Goal: Transaction & Acquisition: Purchase product/service

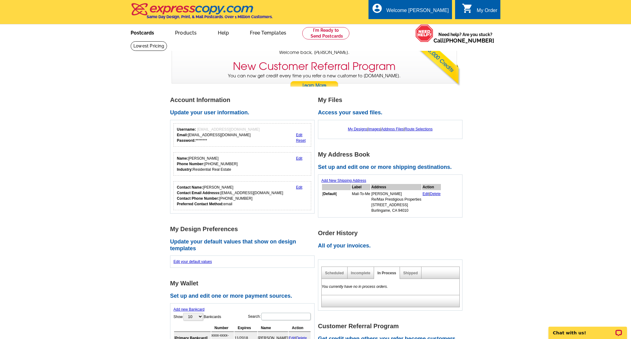
click at [141, 32] on link "Postcards" at bounding box center [142, 32] width 43 height 14
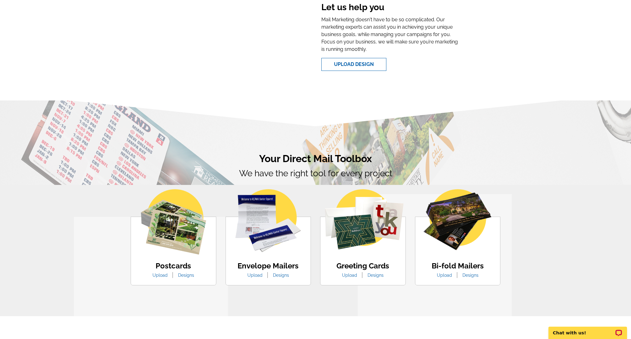
scroll to position [244, 0]
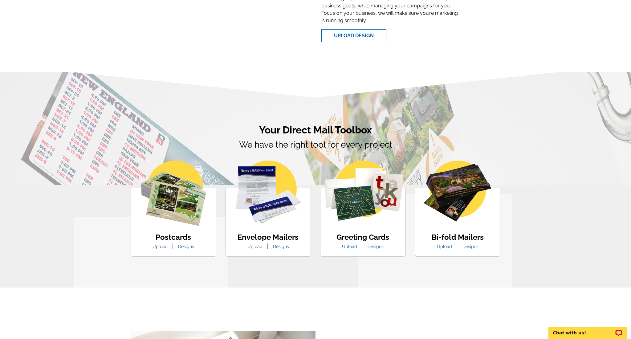
click at [183, 247] on link "Designs" at bounding box center [186, 246] width 25 height 5
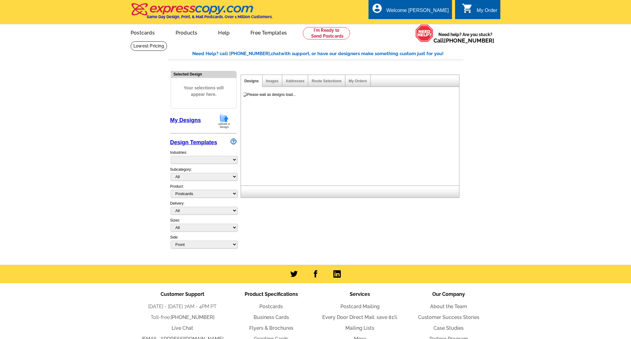
select select "1"
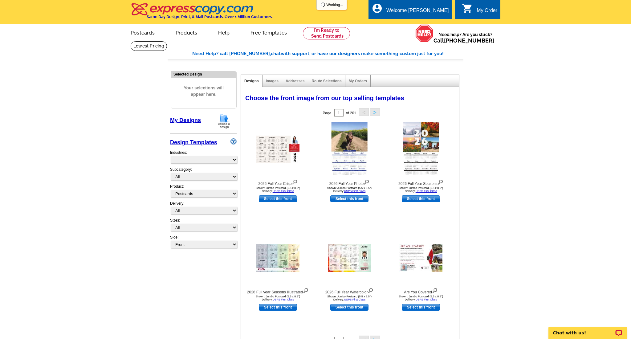
select select "971"
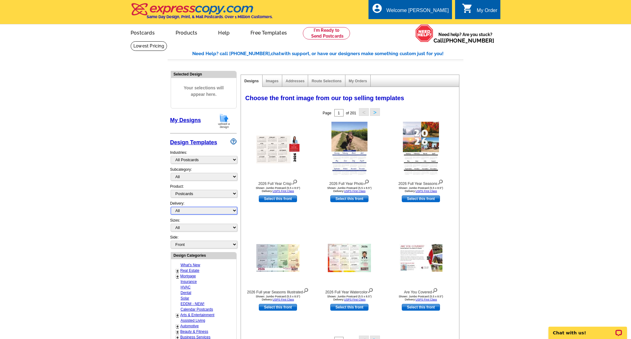
select select "4"
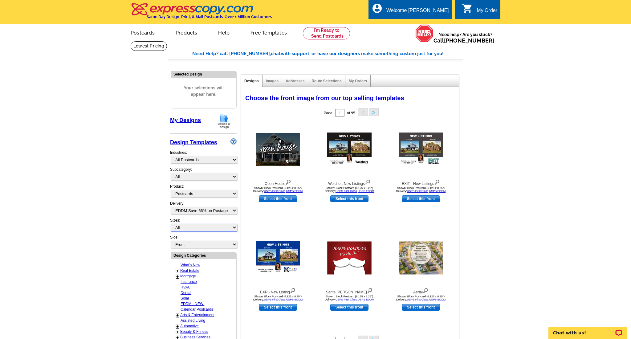
select select "2"
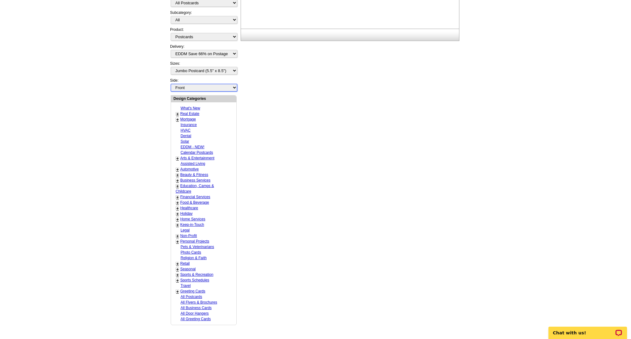
scroll to position [157, 0]
click at [193, 111] on link "Real Estate" at bounding box center [189, 113] width 19 height 4
select select "785"
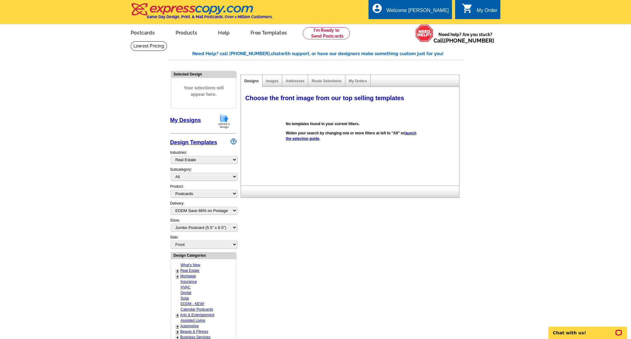
scroll to position [6, 0]
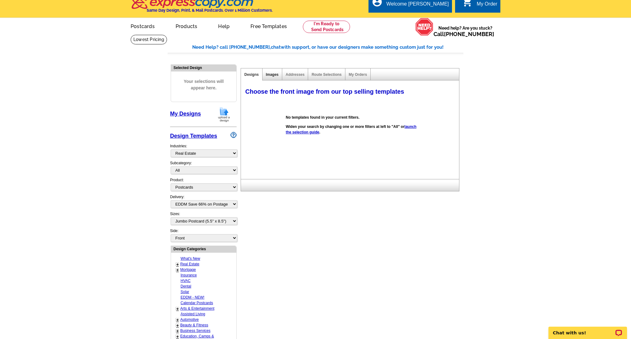
click at [272, 75] on link "Images" at bounding box center [272, 74] width 13 height 4
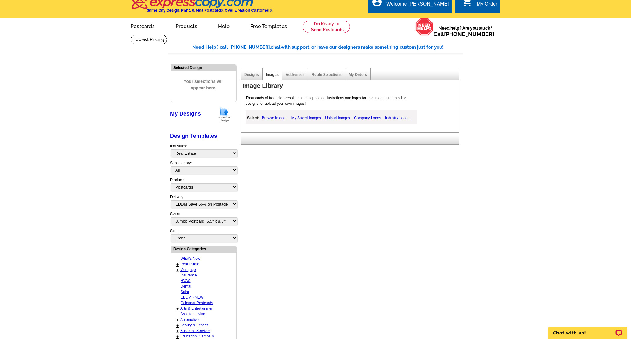
click at [279, 118] on link "Browse Images" at bounding box center [275, 117] width 29 height 7
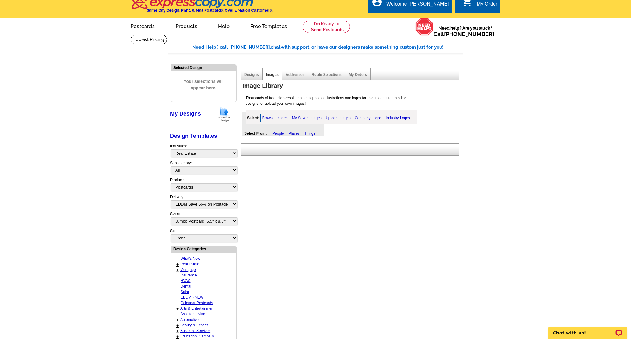
click at [336, 127] on div "Image Library Thousands of free, high-resolution stock photos, illustrations an…" at bounding box center [351, 112] width 221 height 62
click at [366, 117] on link "Company Logos" at bounding box center [368, 117] width 30 height 7
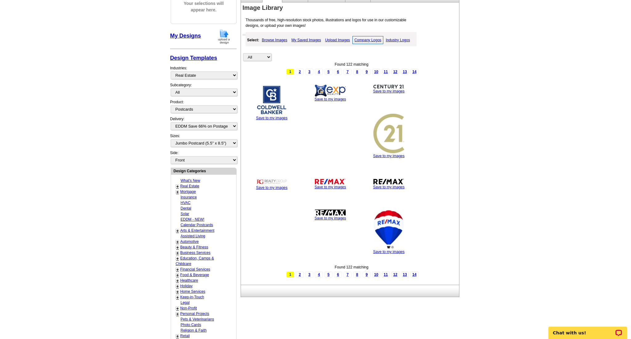
scroll to position [85, 0]
click at [332, 215] on link "Save to my images" at bounding box center [330, 217] width 31 height 4
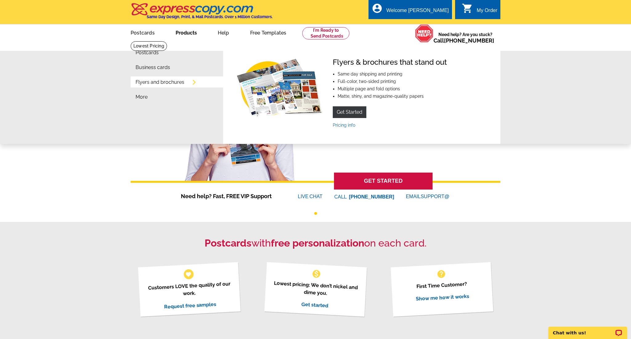
click at [183, 38] on link "Products" at bounding box center [186, 32] width 41 height 14
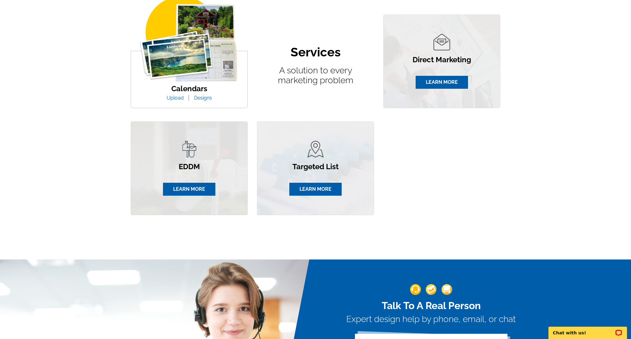
scroll to position [380, 0]
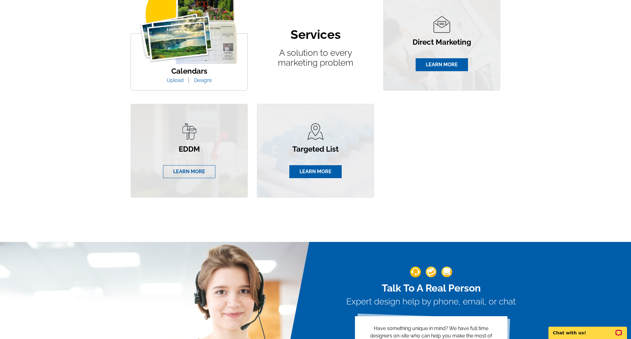
click at [192, 171] on link "LEARN MORE" at bounding box center [189, 171] width 52 height 13
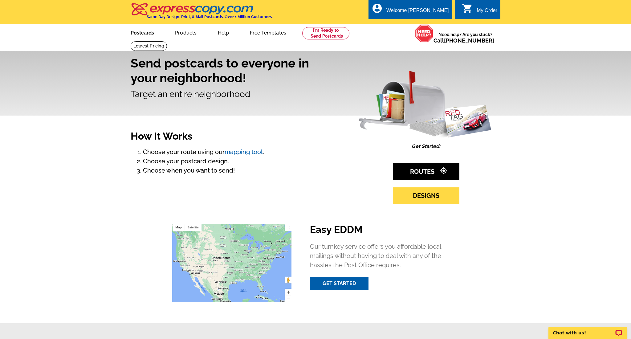
click at [148, 33] on link "Postcards" at bounding box center [142, 32] width 43 height 14
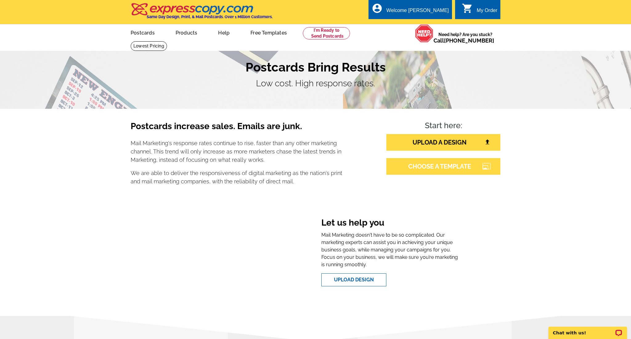
click at [427, 164] on link "CHOOSE A TEMPLATE" at bounding box center [444, 166] width 114 height 17
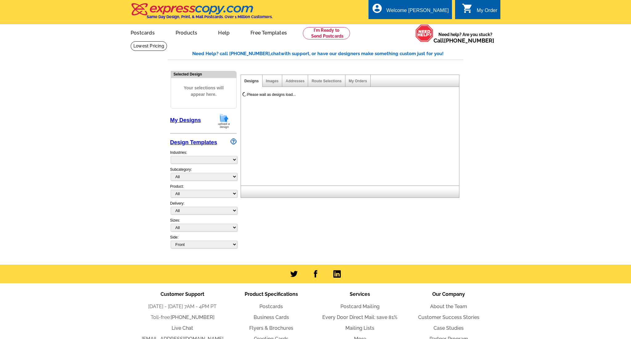
select select "785"
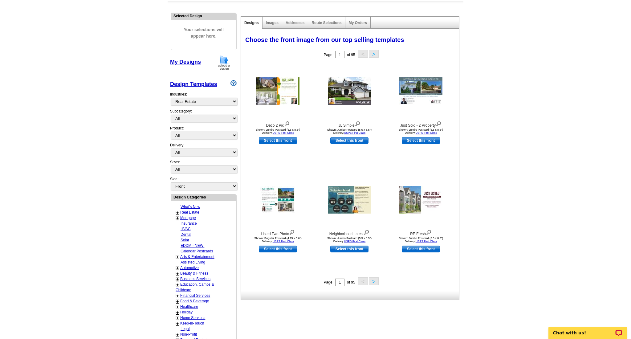
scroll to position [59, 0]
click at [373, 281] on button ">" at bounding box center [374, 281] width 10 height 8
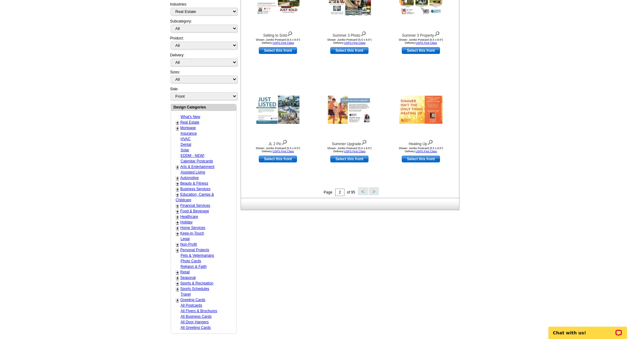
scroll to position [148, 0]
click at [193, 120] on link "Real Estate" at bounding box center [189, 122] width 19 height 4
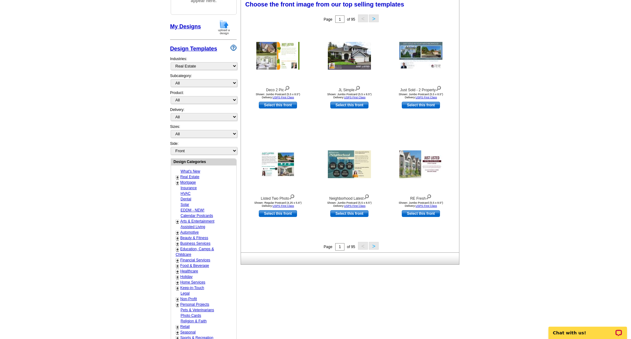
scroll to position [90, 0]
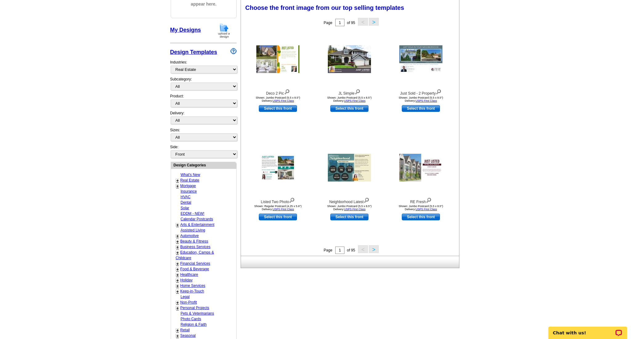
click at [177, 178] on link "+" at bounding box center [177, 180] width 2 height 5
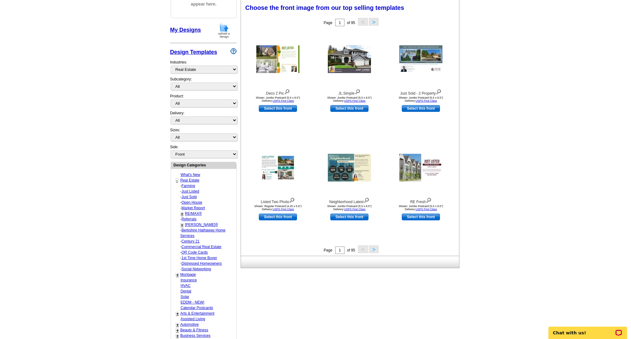
click at [194, 195] on link "Just Sold" at bounding box center [189, 197] width 15 height 4
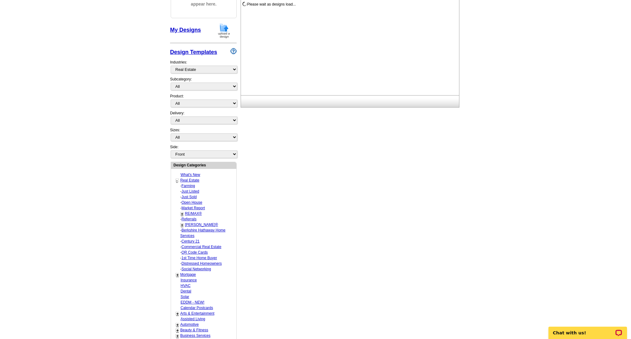
select select "789"
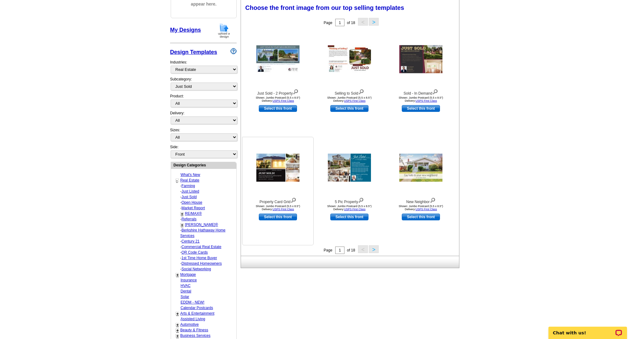
click at [274, 167] on img at bounding box center [277, 168] width 43 height 28
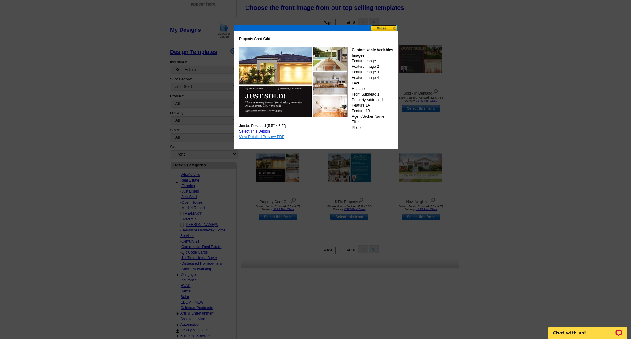
click at [256, 137] on link "View Detailed Preview PDF" at bounding box center [261, 137] width 45 height 4
click at [263, 131] on link "Select This Design" at bounding box center [254, 131] width 31 height 4
select select "2"
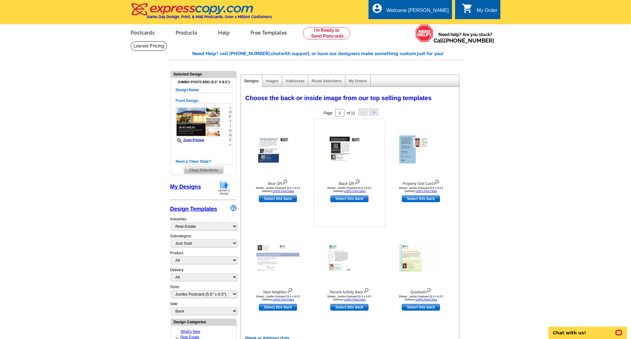
scroll to position [0, 0]
click at [344, 188] on div "Shown: Jumbo Postcard (5.5 x 8.5") Delivery: USPS First Class" at bounding box center [350, 190] width 68 height 6
click at [350, 200] on link "Select this back" at bounding box center [349, 198] width 38 height 7
select select "front"
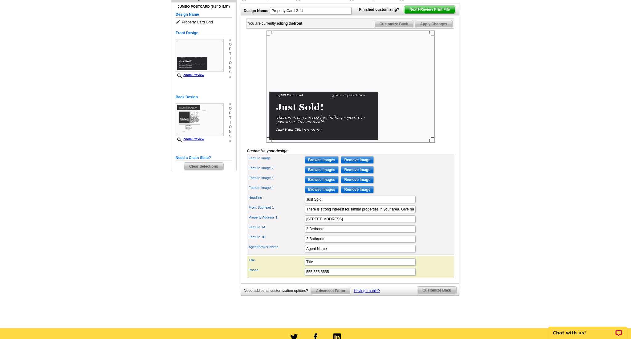
scroll to position [76, 0]
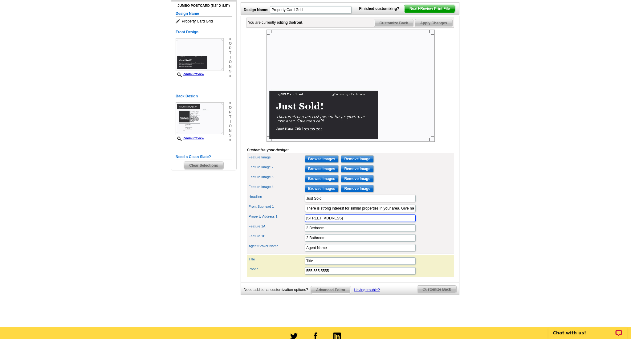
drag, startPoint x: 347, startPoint y: 228, endPoint x: 296, endPoint y: 228, distance: 50.9
type input "207 Marvilla Circle"
drag, startPoint x: 308, startPoint y: 237, endPoint x: 296, endPoint y: 237, distance: 12.0
click at [296, 233] on div "Feature 1A 3 Bedroom" at bounding box center [350, 228] width 205 height 10
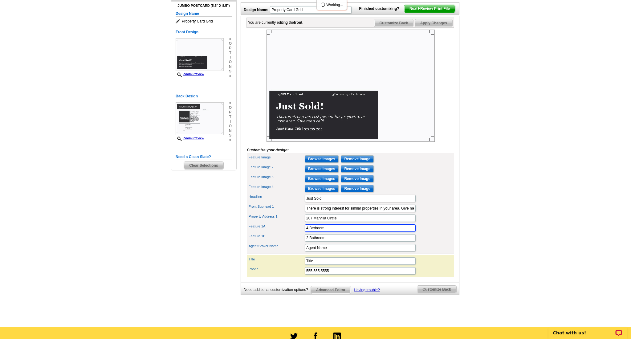
type input "4 Bedroom"
drag, startPoint x: 309, startPoint y: 247, endPoint x: 294, endPoint y: 246, distance: 14.5
click at [294, 243] on div "Feature 1B 2 Bathroom" at bounding box center [350, 238] width 205 height 10
type input "3 Bathroom"
type input "A"
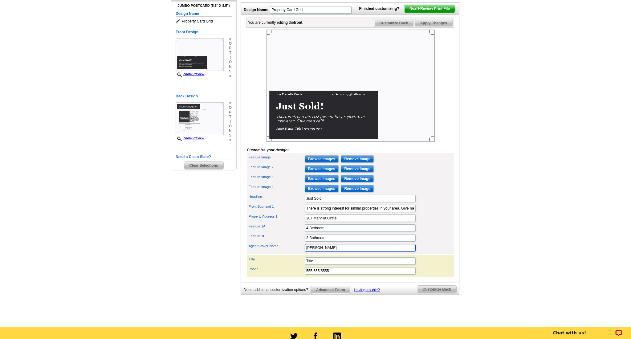
scroll to position [76, 0]
type input "[PERSON_NAME]"
click at [291, 239] on label "Feature 1B" at bounding box center [276, 236] width 55 height 5
click at [305, 242] on input "3 Bathroom" at bounding box center [360, 237] width 111 height 7
drag, startPoint x: 321, startPoint y: 270, endPoint x: 297, endPoint y: 270, distance: 23.7
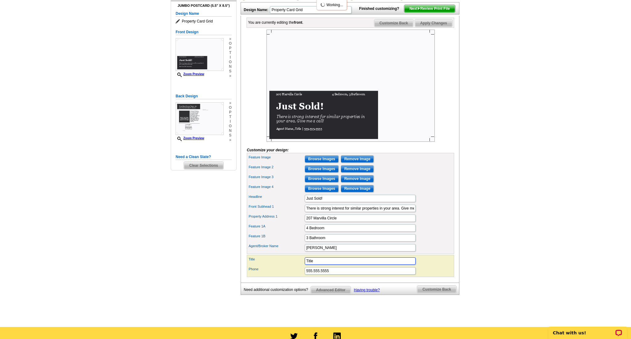
click at [296, 266] on div "Title Title" at bounding box center [350, 261] width 205 height 10
type input "Realtor"
drag, startPoint x: 337, startPoint y: 281, endPoint x: 281, endPoint y: 279, distance: 55.5
type input "[PHONE_NUMBER]"
click at [220, 282] on div "Need Help? call [PHONE_NUMBER], chat with support, or have our designers make s…" at bounding box center [316, 148] width 296 height 348
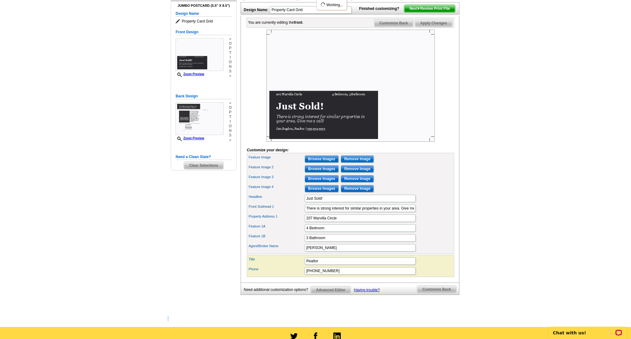
click at [220, 282] on div "Need Help? call [PHONE_NUMBER], chat with support, or have our designers make s…" at bounding box center [316, 148] width 296 height 348
click at [326, 202] on input "Just Sold!" at bounding box center [360, 198] width 111 height 7
type input "Just Sold for $1,679,000"
click at [222, 222] on div "Need Help? call [PHONE_NUMBER], chat with support, or have our designers make s…" at bounding box center [316, 148] width 296 height 348
drag, startPoint x: 413, startPoint y: 218, endPoint x: 384, endPoint y: 217, distance: 28.7
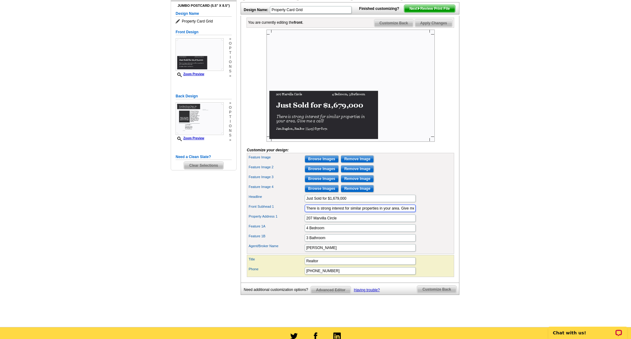
click at [384, 212] on input "There is strong interest for similar properties in your area. Give me a call!" at bounding box center [360, 208] width 111 height 7
click at [396, 212] on input "There is strong interest for similar propee a call!" at bounding box center [360, 208] width 111 height 7
type input "T"
click at [399, 212] on input "There were several" at bounding box center [360, 208] width 111 height 7
type input "There were several pre-approved buyers who did were not selected for this house…"
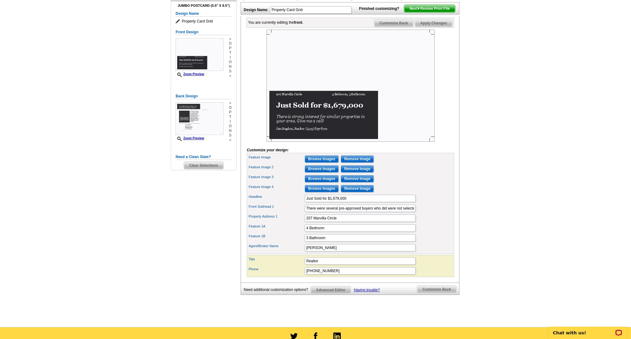
click at [198, 268] on div "Need Help? call 800-260-5887, chat with support, or have our designers make som…" at bounding box center [316, 148] width 296 height 348
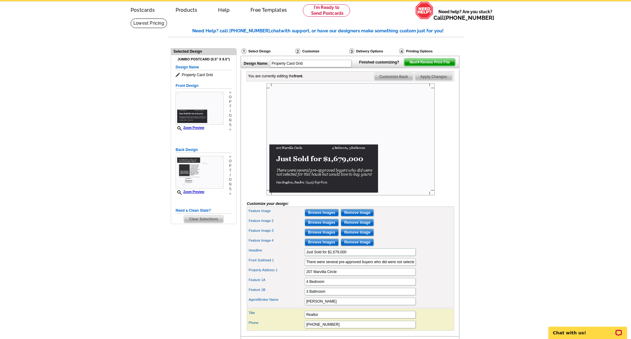
scroll to position [22, 0]
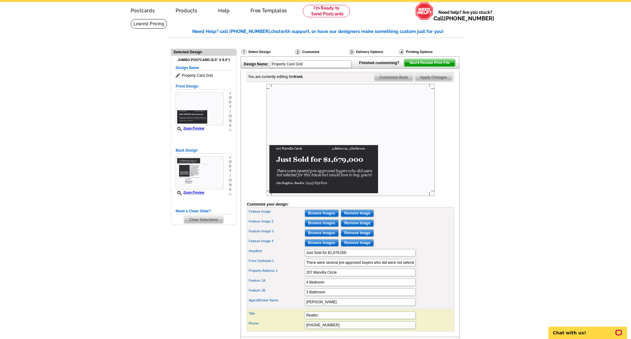
click at [322, 217] on input "Browse Images" at bounding box center [322, 213] width 34 height 7
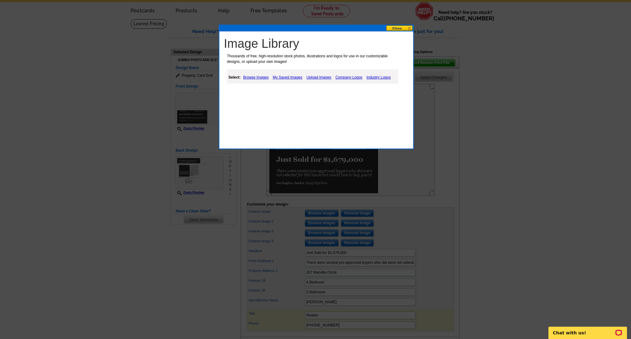
click at [255, 77] on link "Browse Images" at bounding box center [256, 77] width 29 height 7
click at [290, 92] on link "Things" at bounding box center [291, 93] width 11 height 4
click at [230, 113] on div "Image Library Thousands of free, high-resolution stock photos, illustrations an…" at bounding box center [318, 74] width 191 height 78
click at [319, 76] on link "Upload Images" at bounding box center [320, 77] width 28 height 7
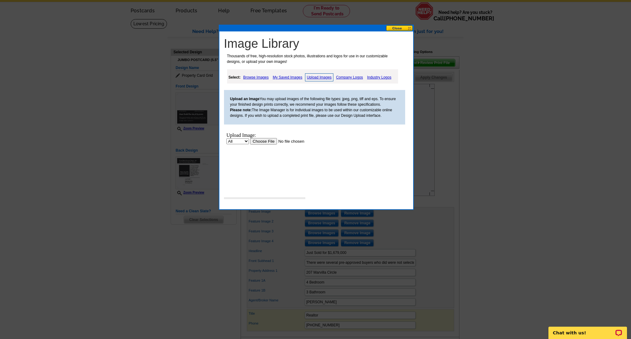
scroll to position [0, 0]
select select "10"
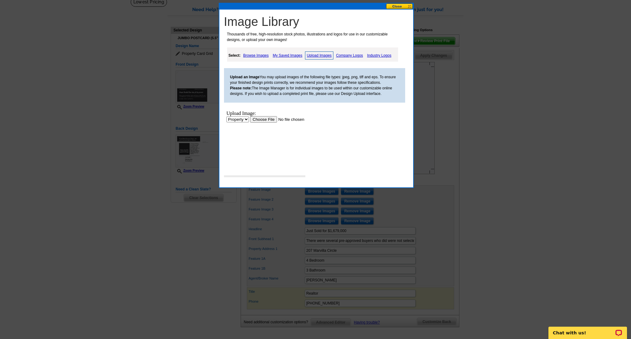
scroll to position [42, 0]
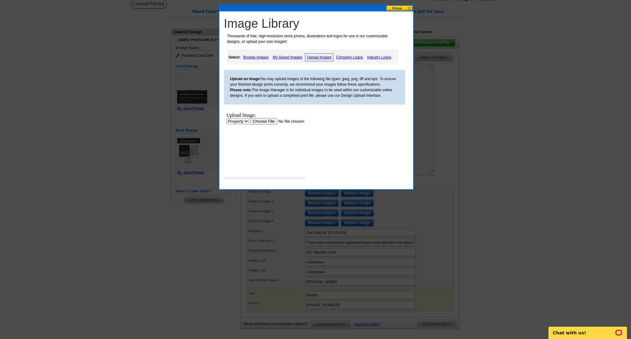
click at [263, 121] on input "file" at bounding box center [289, 121] width 78 height 6
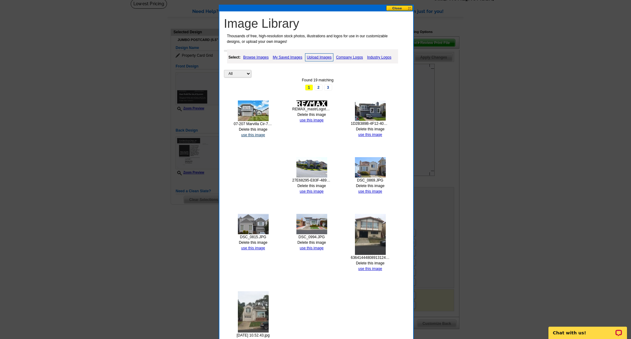
click at [250, 133] on link "use this image" at bounding box center [253, 135] width 24 height 4
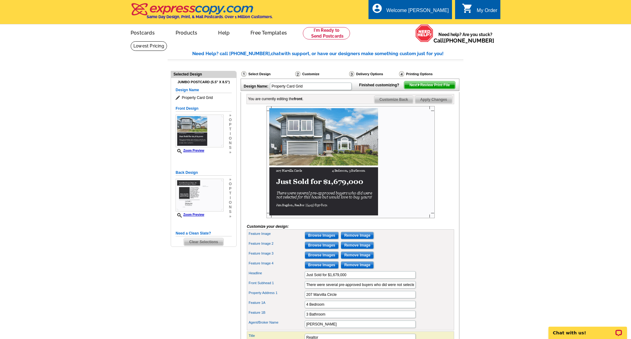
click at [326, 249] on input "Browse Images" at bounding box center [322, 245] width 34 height 7
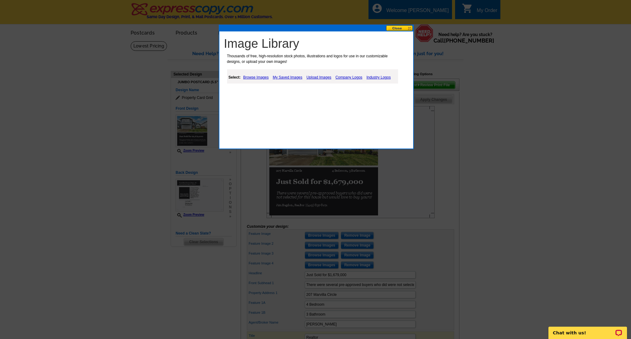
click at [322, 77] on link "Upload Images" at bounding box center [319, 77] width 28 height 7
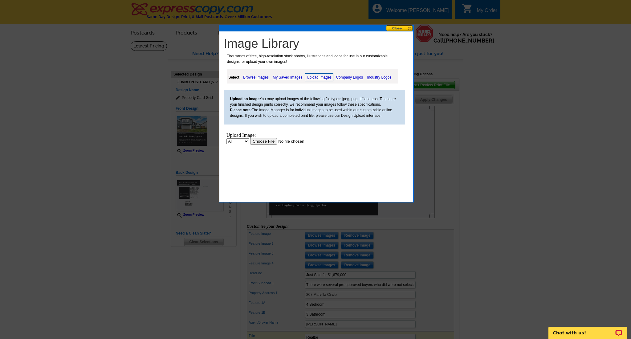
click at [263, 140] on input "file" at bounding box center [289, 141] width 78 height 6
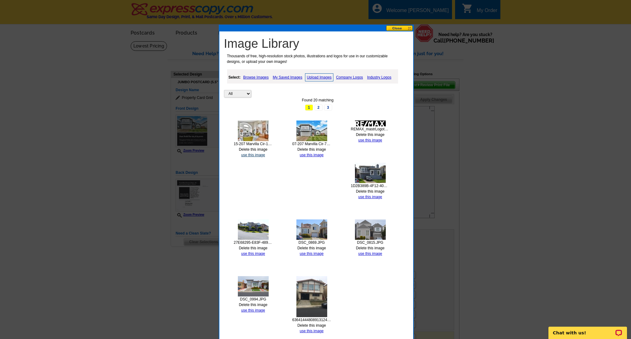
click at [258, 153] on link "use this image" at bounding box center [253, 155] width 24 height 4
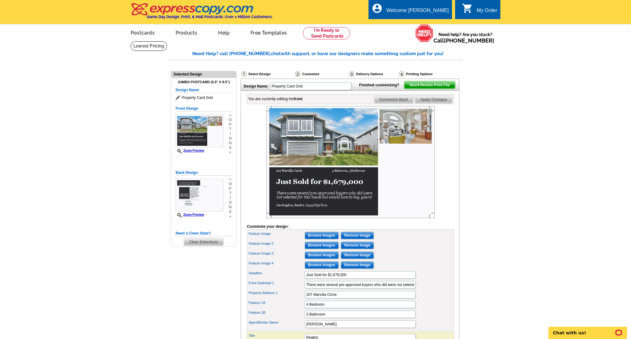
click at [326, 259] on input "Browse Images" at bounding box center [322, 255] width 34 height 7
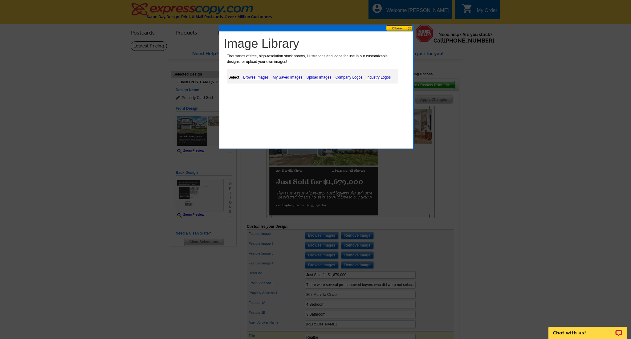
click at [318, 77] on link "Upload Images" at bounding box center [319, 77] width 28 height 7
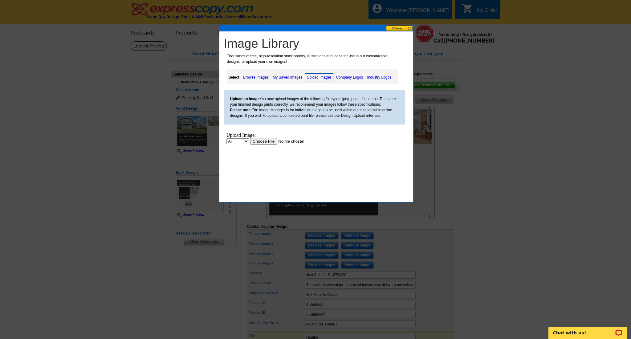
click at [261, 141] on input "file" at bounding box center [289, 141] width 78 height 6
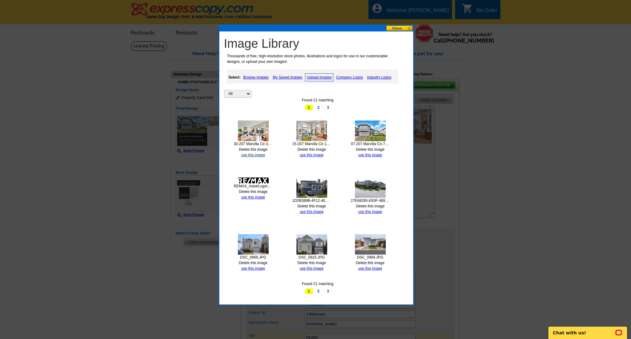
click at [261, 153] on link "use this image" at bounding box center [253, 155] width 24 height 4
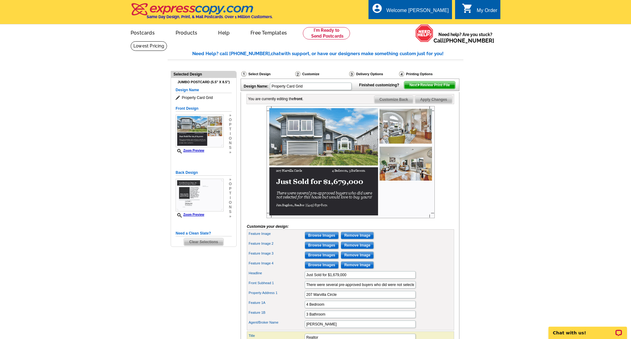
click at [324, 269] on input "Browse Images" at bounding box center [322, 264] width 34 height 7
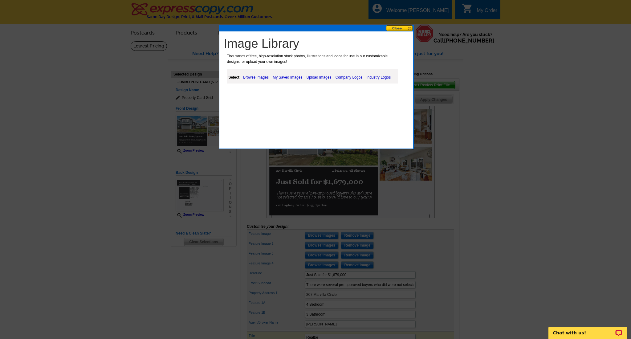
click at [324, 78] on link "Upload Images" at bounding box center [319, 77] width 28 height 7
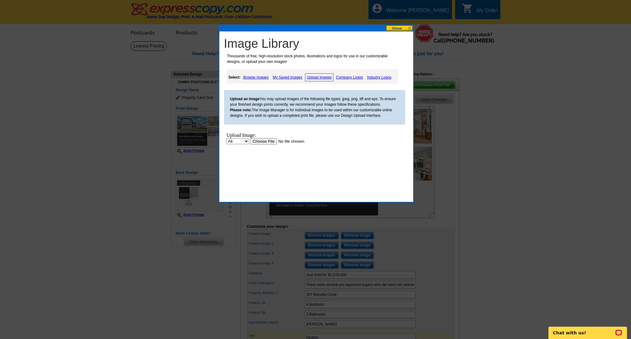
click at [268, 140] on input "file" at bounding box center [289, 141] width 78 height 6
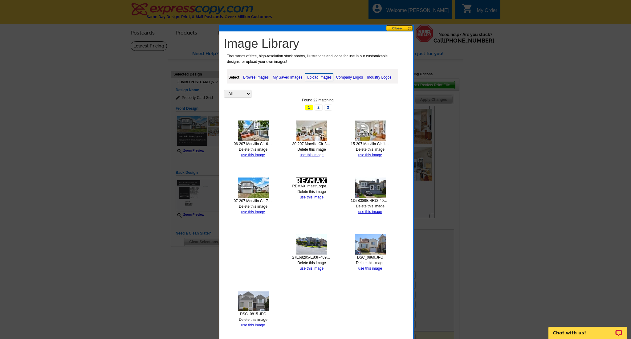
click at [252, 153] on link "use this image" at bounding box center [253, 155] width 24 height 4
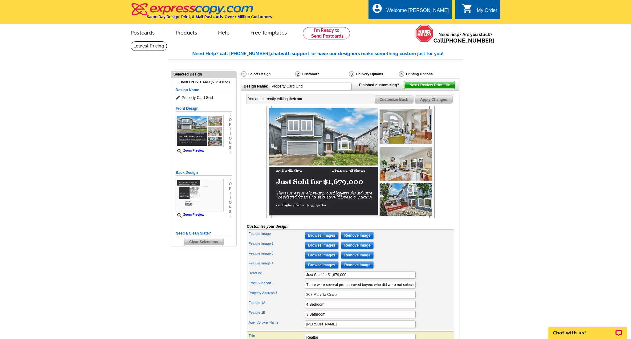
click at [347, 239] on input "Remove Image" at bounding box center [357, 235] width 33 height 7
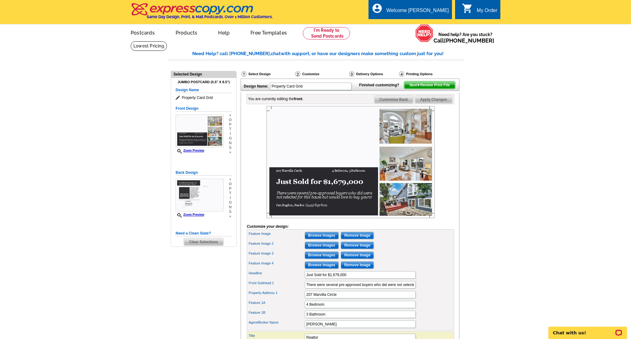
click at [312, 239] on input "Browse Images" at bounding box center [322, 235] width 34 height 7
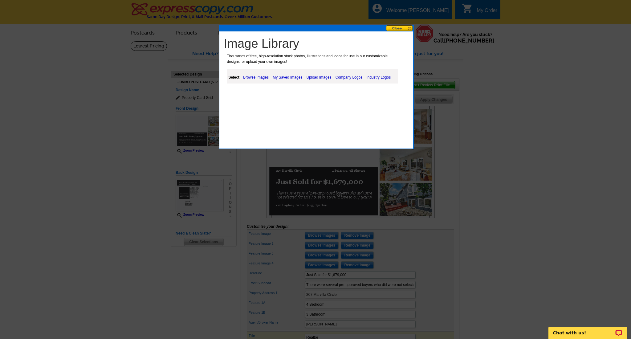
click at [318, 77] on link "Upload Images" at bounding box center [319, 77] width 28 height 7
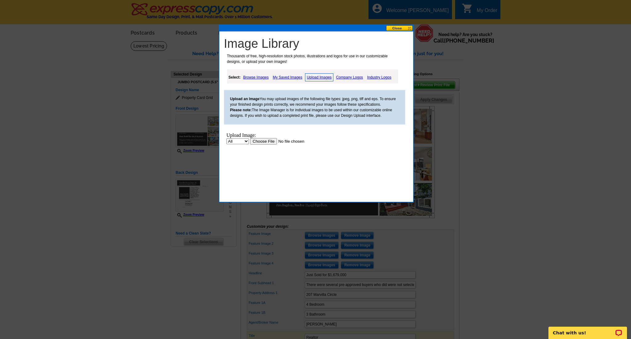
click at [266, 139] on input "file" at bounding box center [289, 141] width 78 height 6
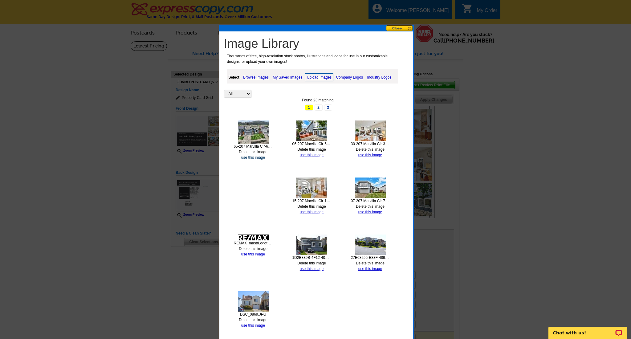
click at [255, 155] on link "use this image" at bounding box center [253, 157] width 24 height 4
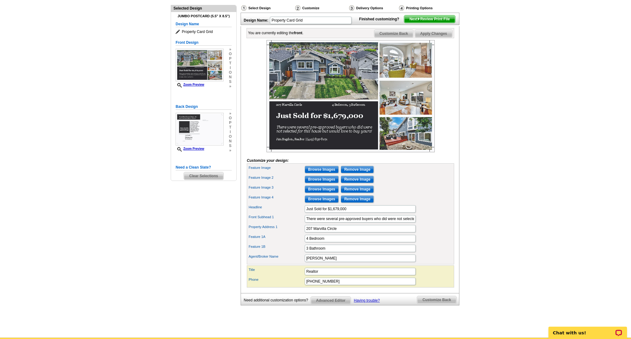
scroll to position [66, 0]
click at [405, 222] on input "There were several pre-approved buyers who did were not selected for this house…" at bounding box center [360, 218] width 111 height 7
drag, startPoint x: 406, startPoint y: 228, endPoint x: 397, endPoint y: 229, distance: 8.7
click at [342, 222] on input "There were several pre-approved buyers who did were not selected for this house…" at bounding box center [360, 218] width 111 height 7
drag, startPoint x: 412, startPoint y: 229, endPoint x: 353, endPoint y: 233, distance: 60.0
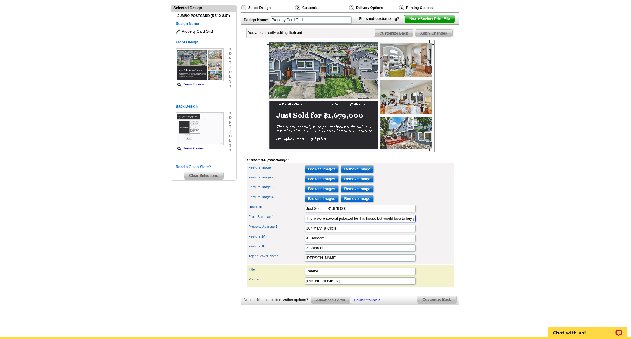
click at [353, 234] on div "Feature Image Browse Images Remove Image Feature Image 2 Browse Images Remove I…" at bounding box center [350, 213] width 207 height 101
type input "T"
type input "This is the highest priced sold home this year in Linda Mar!"
click at [187, 225] on div "Need Help? call 800-260-5887, chat with support, or have our designers make som…" at bounding box center [316, 158] width 296 height 348
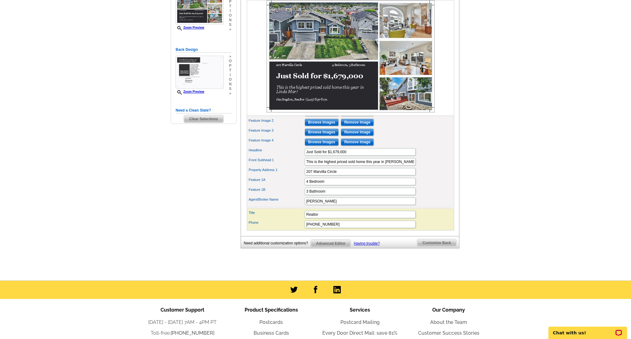
scroll to position [124, 0]
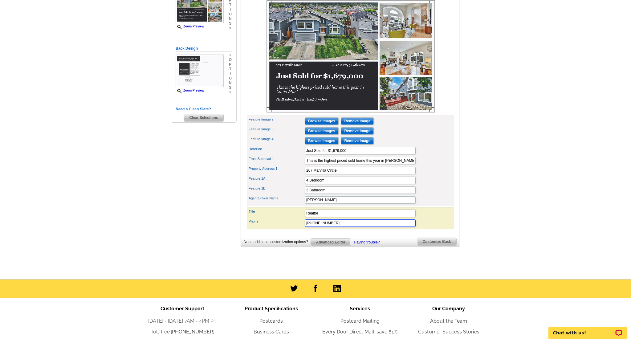
click at [345, 227] on input "[PHONE_NUMBER]" at bounding box center [360, 223] width 111 height 7
click at [179, 232] on div "Need Help? call 800-260-5887, chat with support, or have our designers make som…" at bounding box center [316, 100] width 296 height 348
click at [333, 227] on input "(415) 837-8171. jimbagdon@att.net" at bounding box center [360, 223] width 111 height 7
click at [364, 227] on input "(415) 837-8171 jimbagdon@att.net" at bounding box center [360, 223] width 111 height 7
type input "(415) 837-8171"
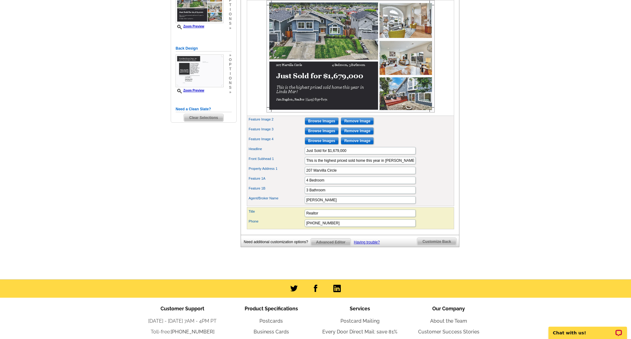
click at [433, 245] on span "Customize Back" at bounding box center [436, 241] width 39 height 7
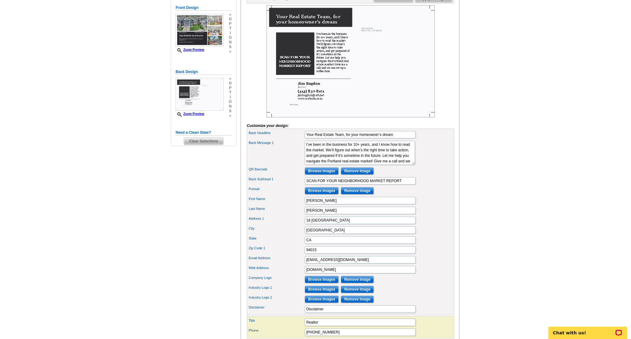
scroll to position [100, 0]
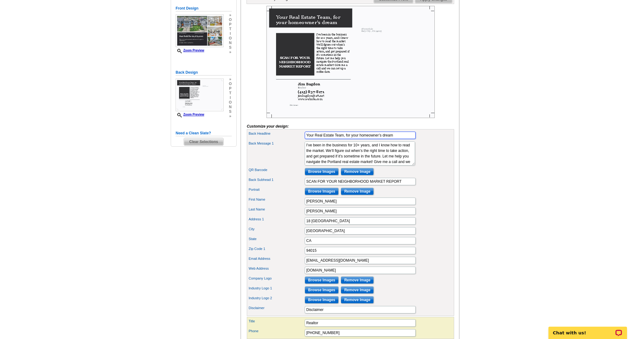
drag, startPoint x: 396, startPoint y: 145, endPoint x: 298, endPoint y: 143, distance: 97.7
click at [297, 140] on div "Back Headline Your Real Estate Team, for your homeowner’s dream" at bounding box center [350, 135] width 205 height 10
type input "Me and my real estate team can help you sell your house fast too!"
click at [206, 157] on div "Need Help? call 800-260-5887, chat with support, or have our designers make som…" at bounding box center [316, 166] width 296 height 433
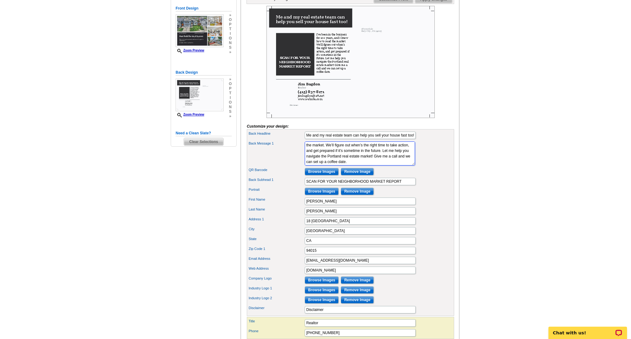
click at [326, 166] on textarea "I’ve been in the business for 10+ years, and I know how to read the market. We’…" at bounding box center [360, 154] width 110 height 24
drag, startPoint x: 383, startPoint y: 160, endPoint x: 305, endPoint y: 163, distance: 77.8
click at [306, 163] on textarea "I’ve been in the business for 10+ years, and I know how to read the market. We’…" at bounding box center [360, 154] width 110 height 24
drag, startPoint x: 363, startPoint y: 169, endPoint x: 308, endPoint y: 156, distance: 55.8
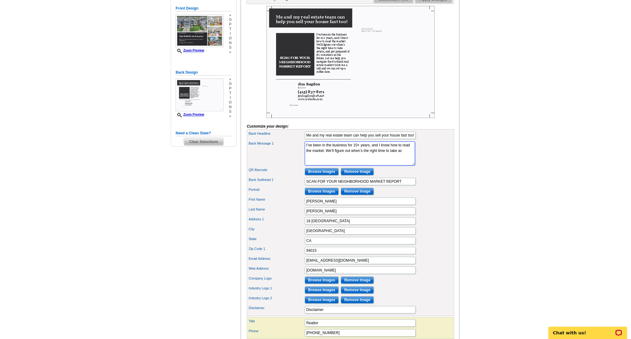
click at [308, 156] on textarea "I’ve been in the business for 10+ years, and I know how to read the market. We’…" at bounding box center [360, 154] width 110 height 24
type textarea "I"
drag, startPoint x: 339, startPoint y: 155, endPoint x: 342, endPoint y: 158, distance: 4.4
click at [339, 154] on textarea "I’ve been in the business for 10+ years, and I know how to read the market. We’…" at bounding box center [360, 154] width 110 height 24
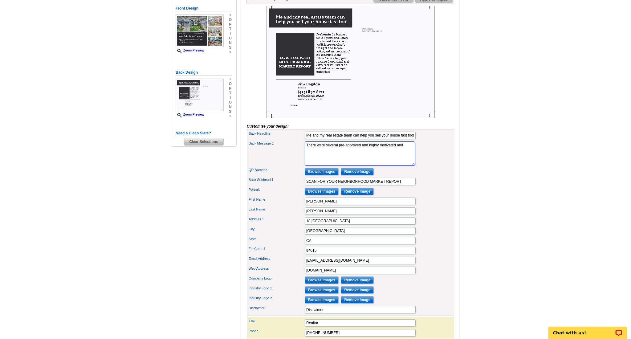
drag, startPoint x: 330, startPoint y: 162, endPoint x: 323, endPoint y: 162, distance: 6.8
click at [323, 162] on textarea "I’ve been in the business for 10+ years, and I know how to read the market. We’…" at bounding box center [360, 154] width 110 height 24
type textarea "There were several pre-approved and highly motivated buyers who were not select…"
click at [196, 190] on div "Need Help? call 800-260-5887, chat with support, or have our designers make som…" at bounding box center [316, 166] width 296 height 433
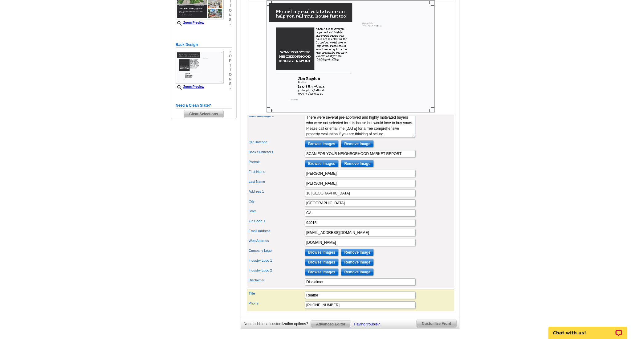
scroll to position [131, 0]
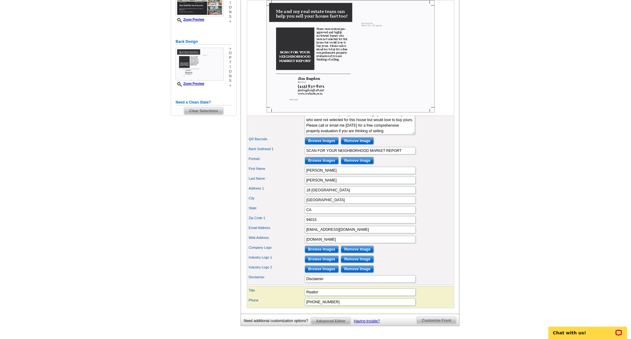
click at [363, 145] on input "Remove Image" at bounding box center [357, 140] width 33 height 7
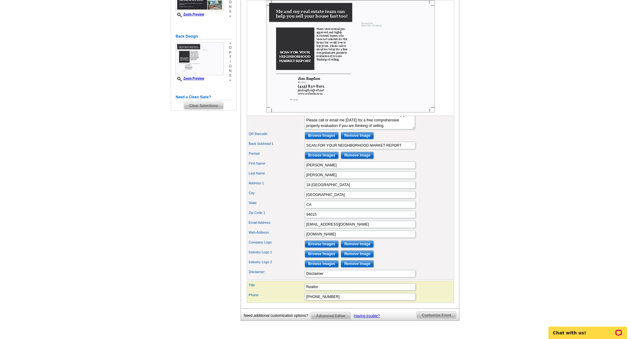
click at [328, 159] on input "Browse Images" at bounding box center [322, 155] width 34 height 7
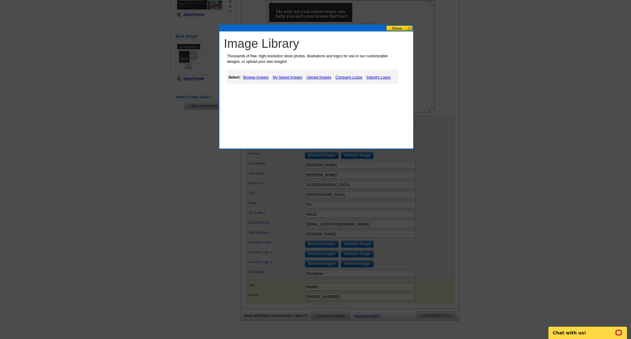
click at [284, 77] on link "My Saved Images" at bounding box center [287, 77] width 33 height 7
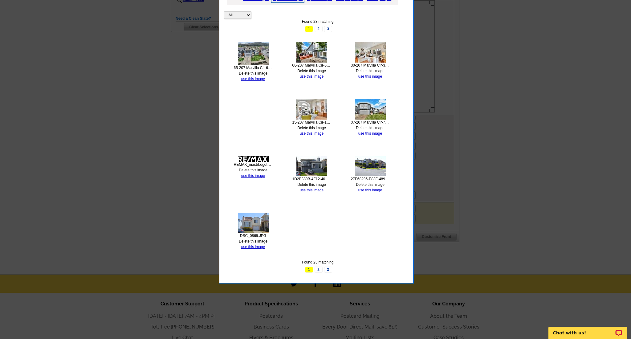
scroll to position [215, 0]
click at [317, 268] on link "2" at bounding box center [319, 269] width 8 height 6
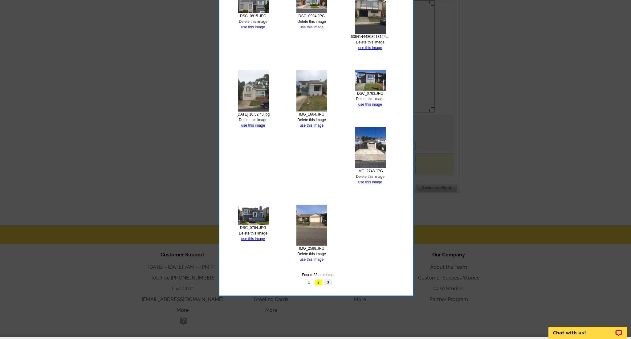
scroll to position [265, 0]
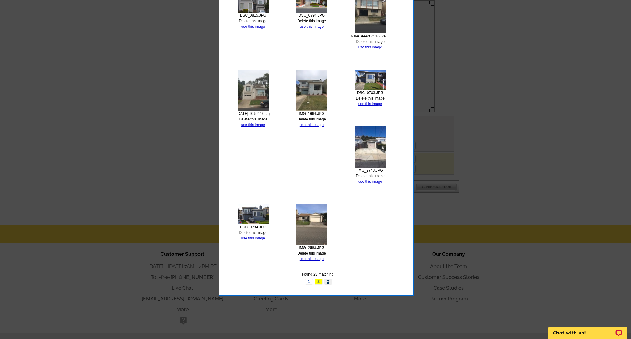
click at [328, 280] on link "3" at bounding box center [328, 282] width 8 height 6
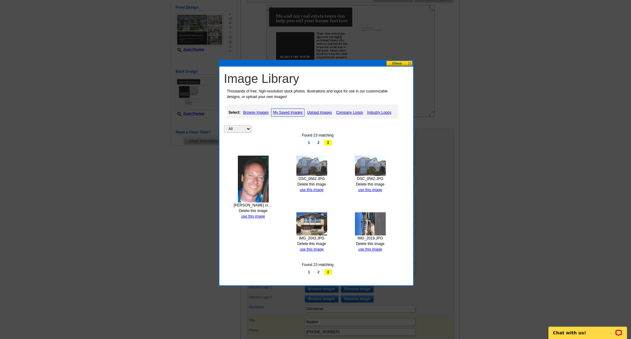
scroll to position [105, 0]
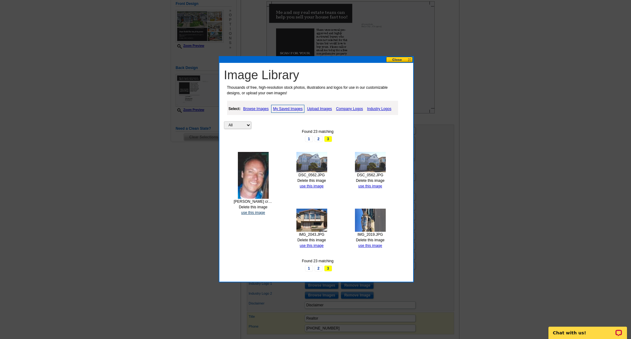
click at [253, 211] on link "use this image" at bounding box center [253, 213] width 24 height 4
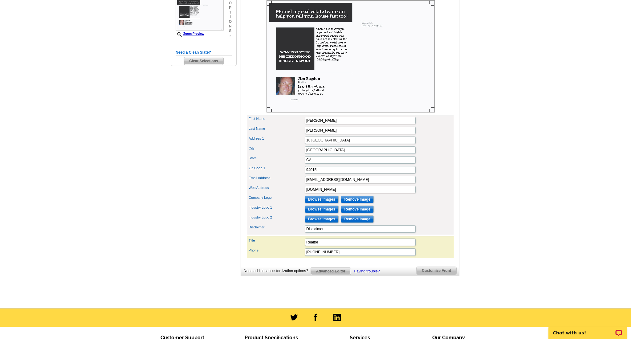
scroll to position [188, 0]
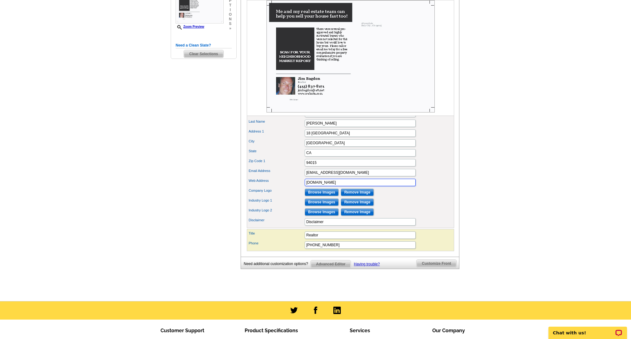
drag, startPoint x: 339, startPoint y: 194, endPoint x: 292, endPoint y: 194, distance: 46.6
type input "License #01942778"
click at [162, 216] on main "Need Help? call 800-260-5887, chat with support, or have our designers make som…" at bounding box center [315, 77] width 631 height 448
click at [326, 196] on input "Browse Images" at bounding box center [322, 192] width 34 height 7
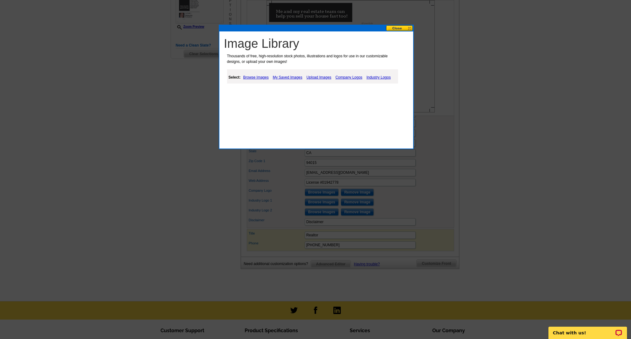
click at [338, 76] on link "Company Logos" at bounding box center [349, 77] width 30 height 7
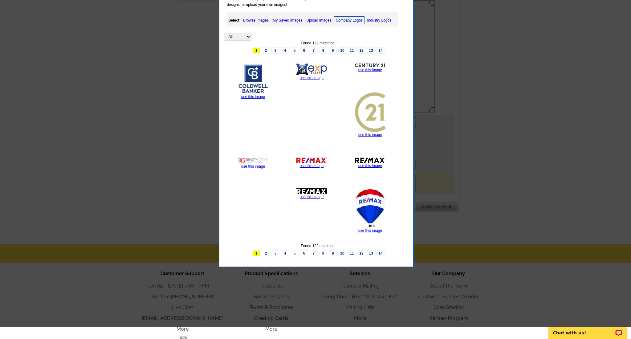
scroll to position [245, 0]
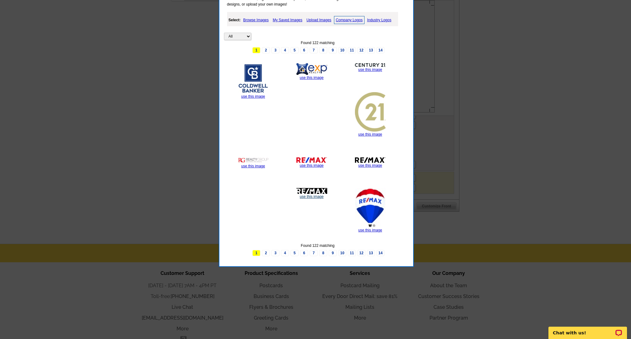
click at [310, 195] on link "use this image" at bounding box center [312, 197] width 24 height 4
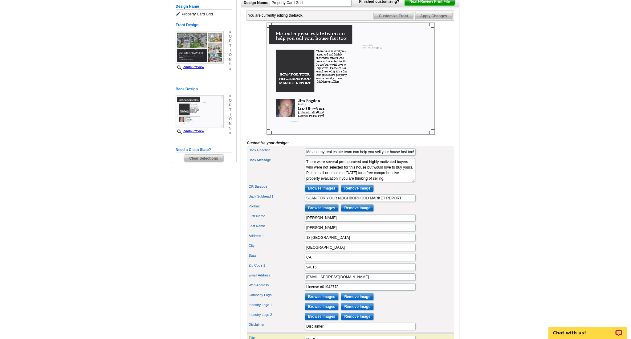
scroll to position [84, 0]
click at [358, 192] on input "Remove Image" at bounding box center [357, 187] width 33 height 7
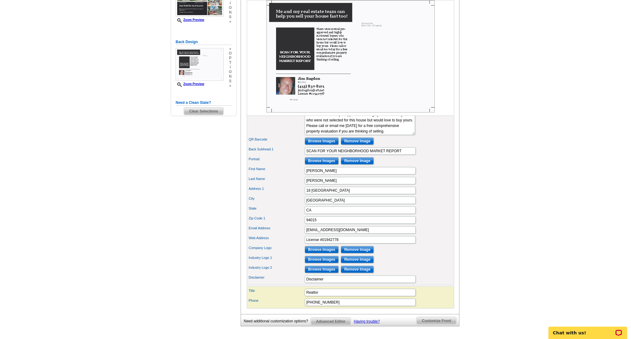
scroll to position [131, 0]
drag, startPoint x: 330, startPoint y: 201, endPoint x: 287, endPoint y: 201, distance: 43.5
type input "1653 Irving St."
drag, startPoint x: 326, startPoint y: 211, endPoint x: 288, endPoint y: 210, distance: 38.0
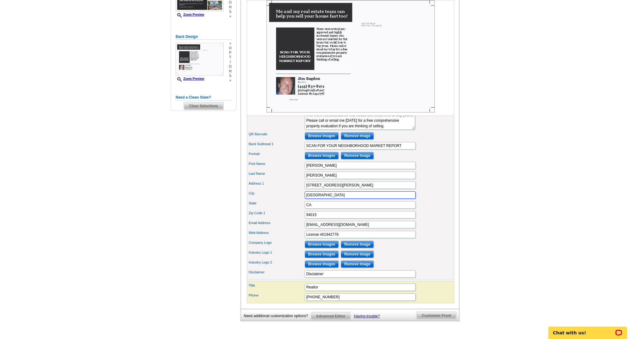
scroll to position [136, 0]
type input "San Francisco"
drag, startPoint x: 330, startPoint y: 226, endPoint x: 289, endPoint y: 223, distance: 40.8
type input "94122"
click at [215, 228] on div "Need Help? call 800-260-5887, chat with support, or have our designers make som…" at bounding box center [316, 130] width 296 height 433
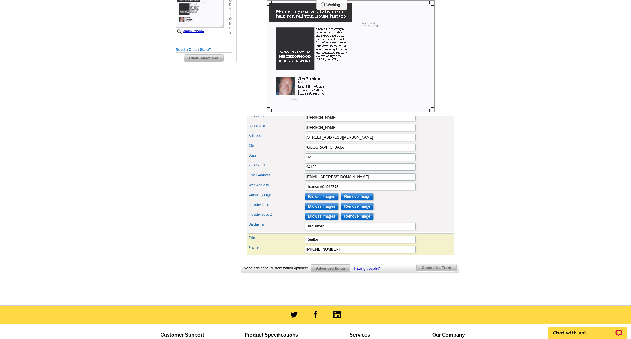
scroll to position [186, 0]
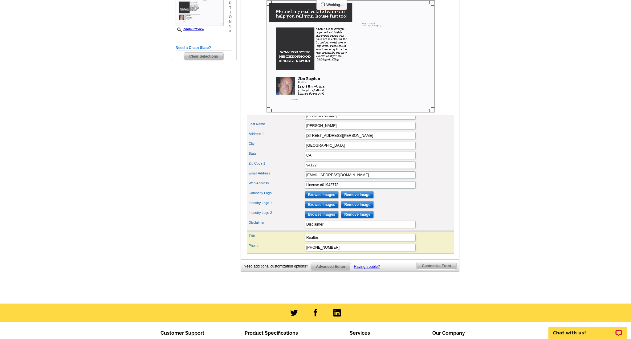
click at [329, 199] on input "Browse Images" at bounding box center [322, 194] width 34 height 7
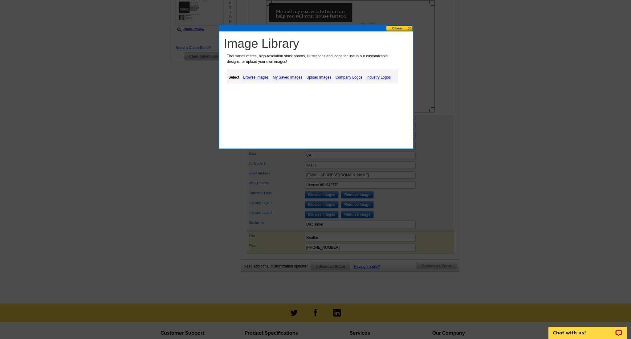
click at [349, 76] on link "Company Logos" at bounding box center [349, 77] width 30 height 7
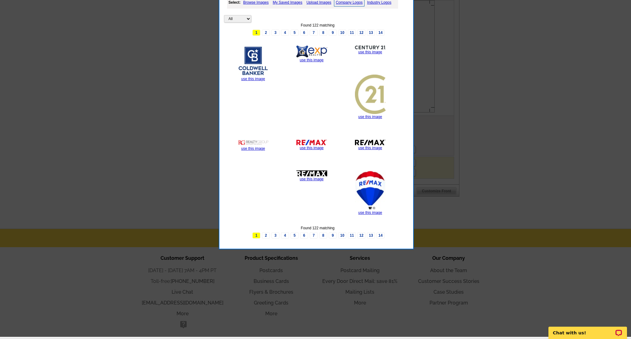
scroll to position [264, 0]
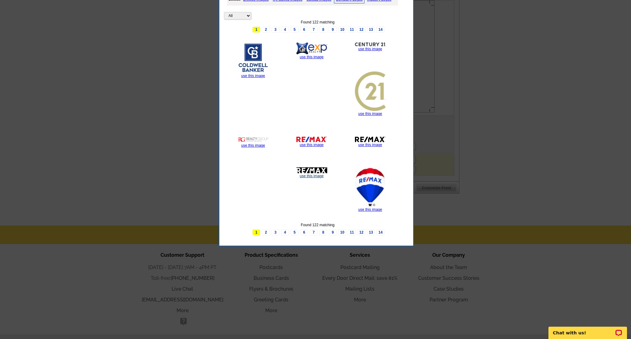
click at [309, 175] on link "use this image" at bounding box center [312, 176] width 24 height 4
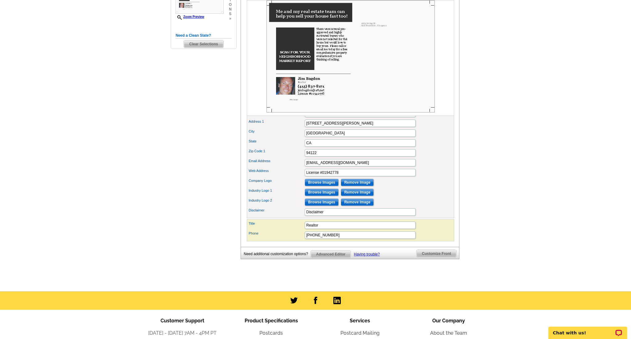
scroll to position [199, 0]
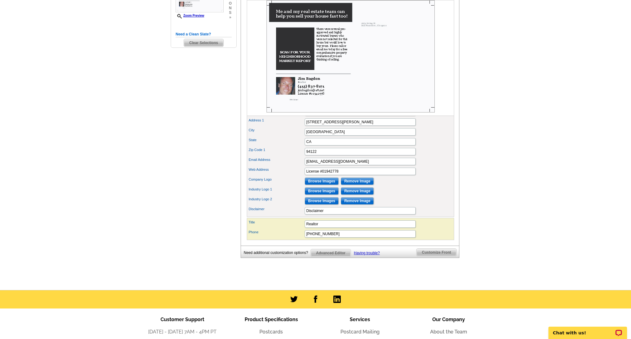
click at [332, 195] on input "Browse Images" at bounding box center [322, 190] width 34 height 7
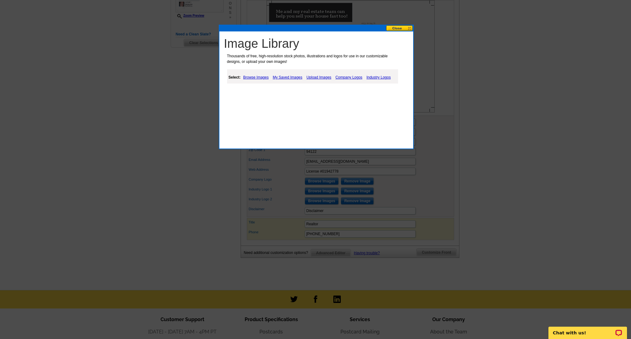
click at [344, 77] on link "Company Logos" at bounding box center [349, 77] width 30 height 7
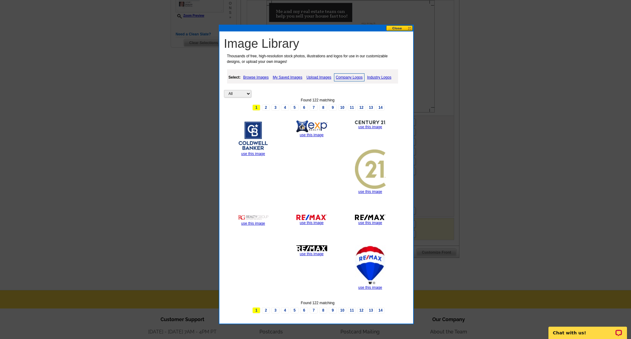
click at [154, 152] on div at bounding box center [315, 70] width 631 height 538
click at [269, 308] on link "2" at bounding box center [266, 310] width 8 height 6
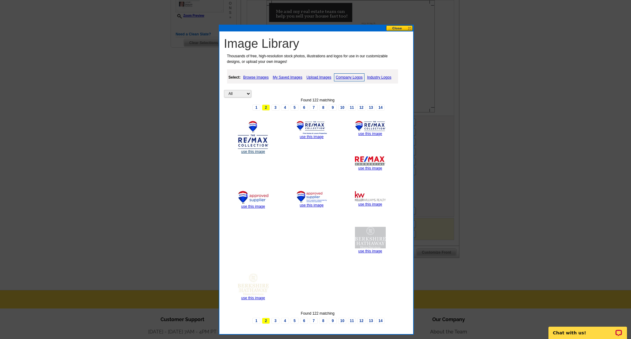
click at [252, 151] on link "use this image" at bounding box center [253, 152] width 24 height 4
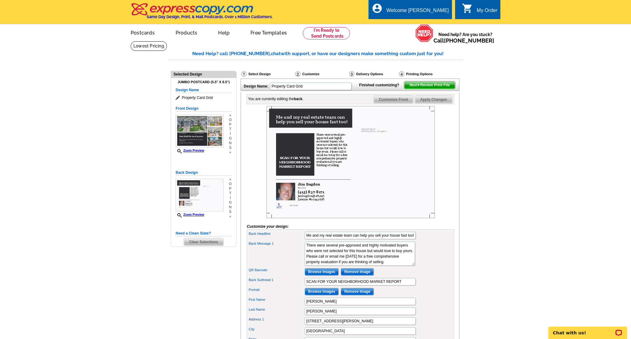
scroll to position [0, 0]
click at [427, 89] on span "Next Review Print File" at bounding box center [429, 84] width 51 height 7
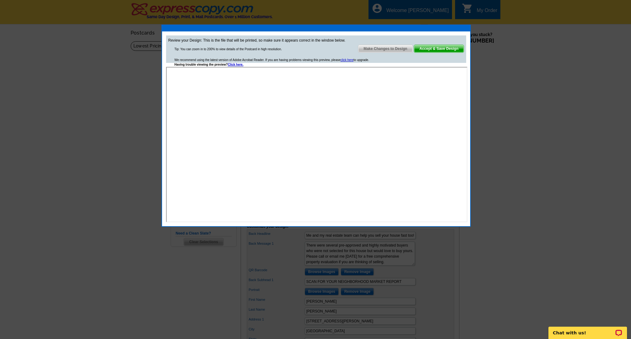
click at [210, 49] on div "Tip: You can zoom in to 200% to view details of the Postcard in high resolution." at bounding box center [228, 49] width 108 height 5
click at [432, 48] on span "Accept & Save Design" at bounding box center [439, 48] width 50 height 7
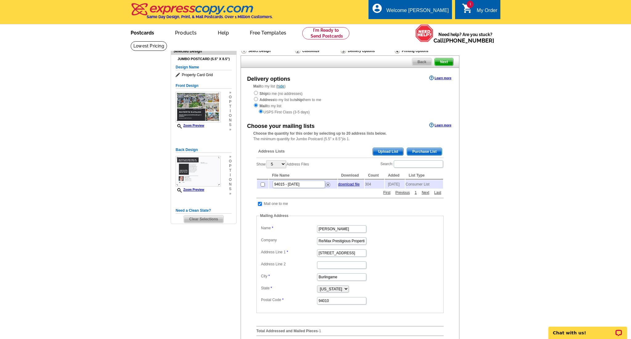
click at [143, 31] on link "Postcards" at bounding box center [142, 32] width 43 height 14
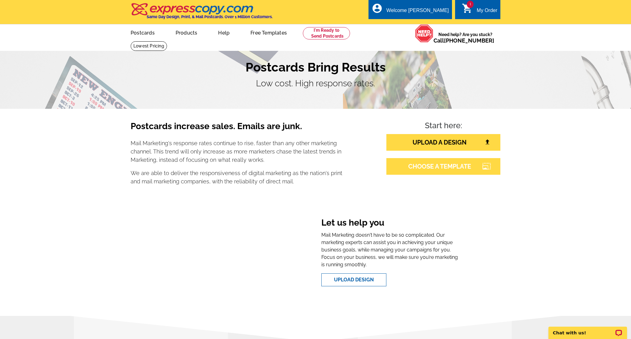
click at [436, 167] on link "CHOOSE A TEMPLATE" at bounding box center [444, 166] width 114 height 17
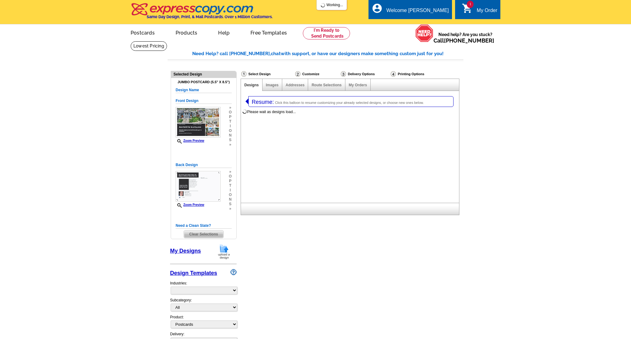
select select "1"
select select "2"
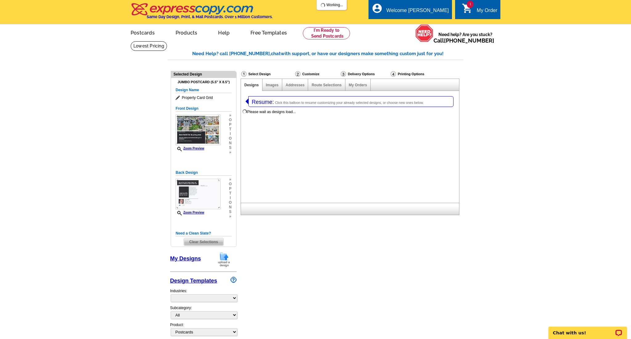
select select "785"
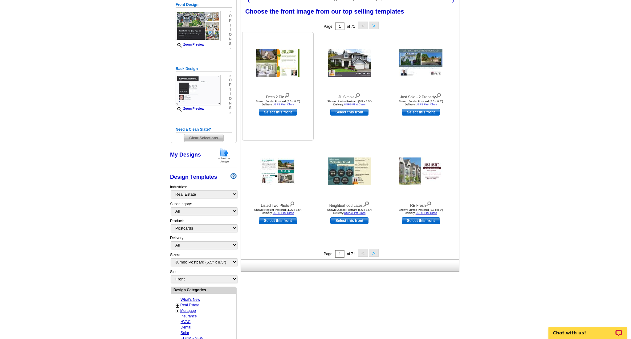
scroll to position [104, 0]
click at [375, 253] on button ">" at bounding box center [374, 253] width 10 height 8
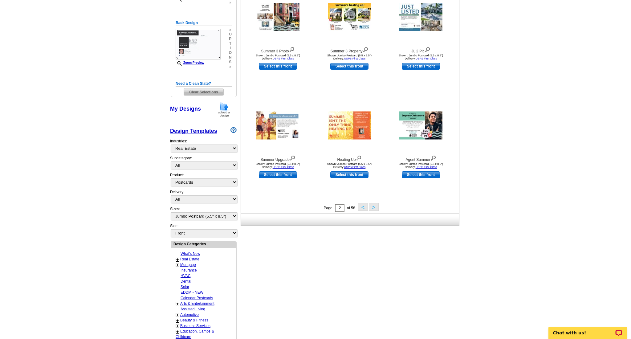
scroll to position [154, 0]
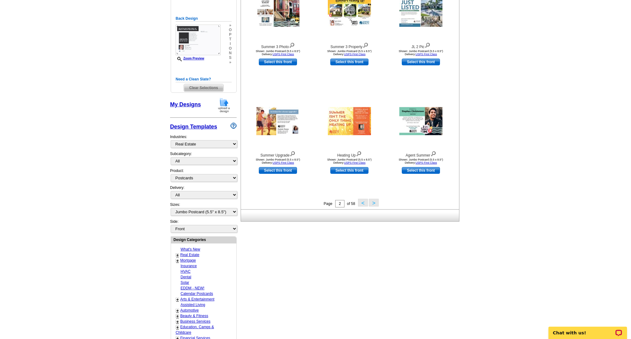
click at [176, 253] on link "+" at bounding box center [177, 255] width 2 height 5
click at [192, 269] on link "Just Sold" at bounding box center [189, 271] width 15 height 4
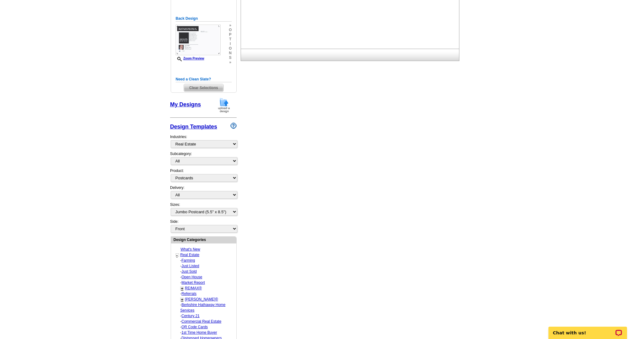
select select "789"
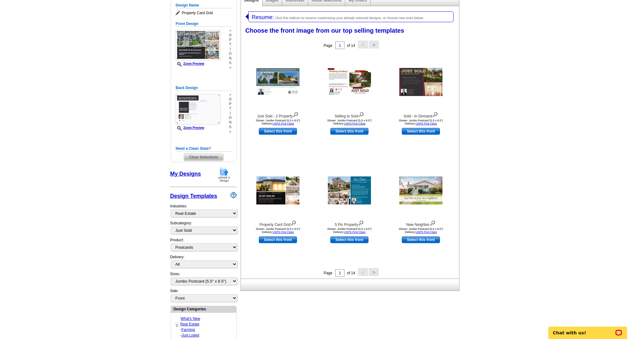
scroll to position [85, 0]
click at [415, 239] on link "Select this front" at bounding box center [421, 239] width 38 height 7
select select "back"
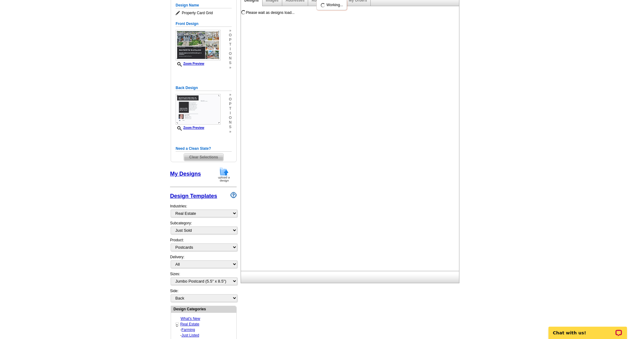
scroll to position [0, 0]
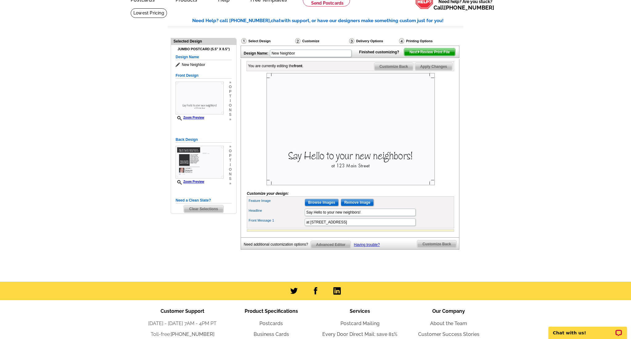
scroll to position [33, 0]
click at [327, 206] on input "Browse Images" at bounding box center [322, 202] width 34 height 7
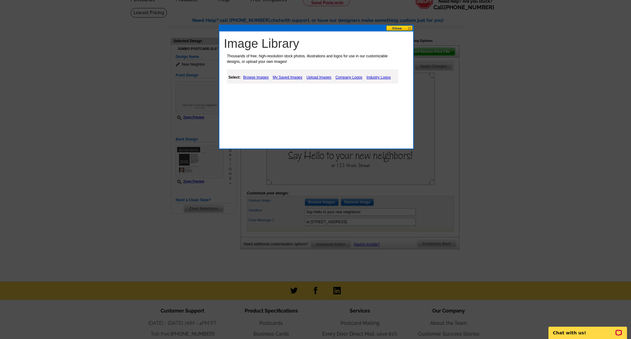
click at [316, 77] on link "Upload Images" at bounding box center [319, 77] width 28 height 7
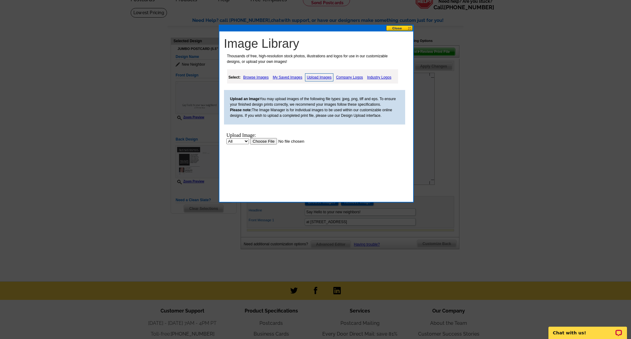
scroll to position [0, 0]
click at [266, 140] on input "file" at bounding box center [289, 141] width 78 height 6
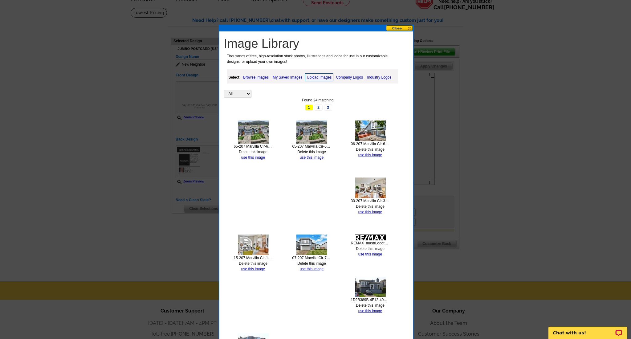
drag, startPoint x: 255, startPoint y: 156, endPoint x: 252, endPoint y: 155, distance: 3.1
click at [255, 156] on link "use this image" at bounding box center [253, 157] width 24 height 4
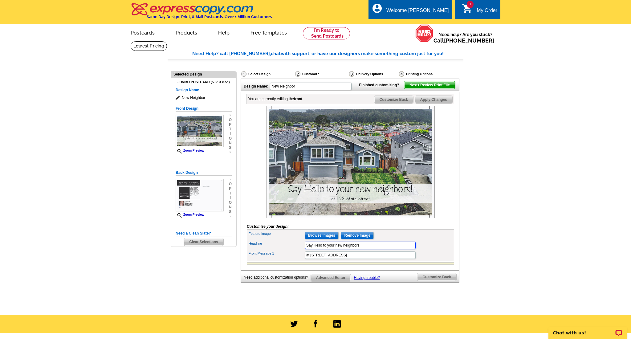
drag, startPoint x: 364, startPoint y: 256, endPoint x: 301, endPoint y: 253, distance: 63.0
click at [301, 250] on div "Headline Say Hello to your new neighbors!" at bounding box center [350, 245] width 205 height 10
type input "JUST SOLD FOR $1,679,000"
drag, startPoint x: 342, startPoint y: 265, endPoint x: 278, endPoint y: 263, distance: 63.8
click at [278, 260] on div "Front Message 1 at 123 Main Street" at bounding box center [350, 255] width 205 height 10
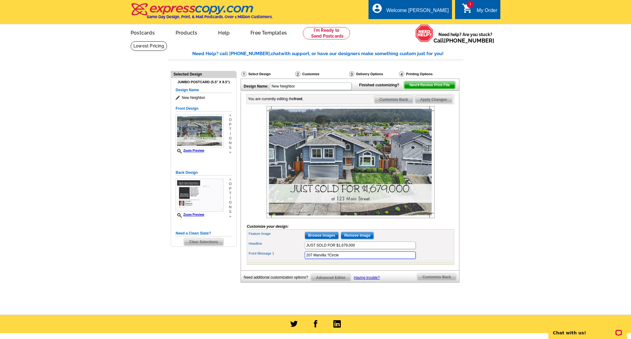
click at [326, 259] on input "207 Marvilla ?Circle" at bounding box center [360, 255] width 111 height 7
type input "207 Marvilla Circle"
click at [223, 270] on div "Need Help? call 800-260-5887, chat with support, or have our designers make som…" at bounding box center [316, 179] width 296 height 259
click at [259, 74] on div "Select Design" at bounding box center [268, 75] width 54 height 8
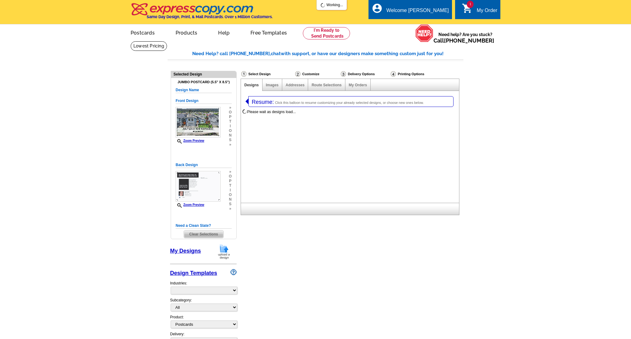
select select "1"
select select "2"
select select "785"
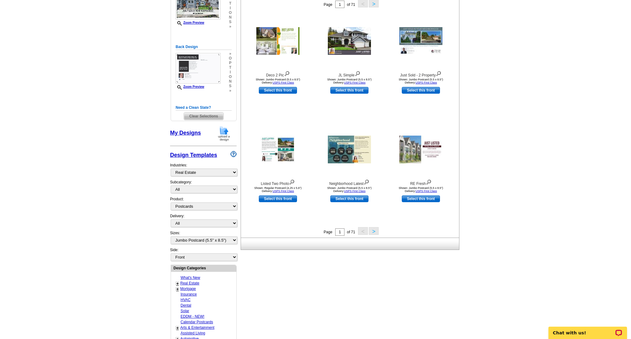
scroll to position [126, 0]
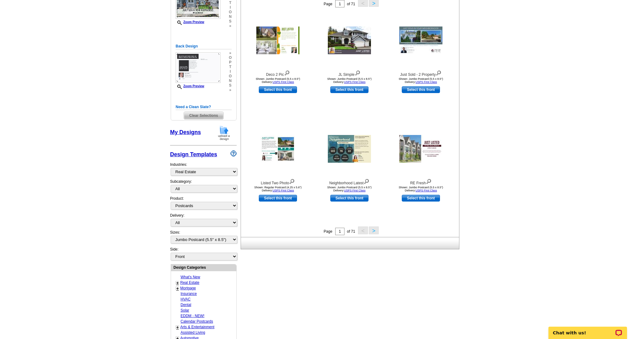
click at [184, 281] on link "Real Estate" at bounding box center [189, 283] width 19 height 4
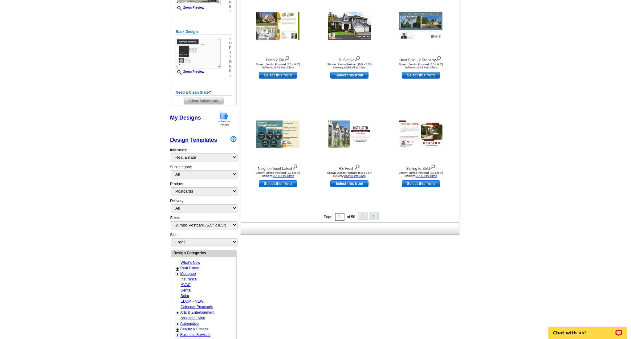
scroll to position [141, 0]
click at [178, 266] on link "+" at bounding box center [177, 268] width 2 height 5
click at [193, 282] on link "Just Sold" at bounding box center [189, 284] width 15 height 4
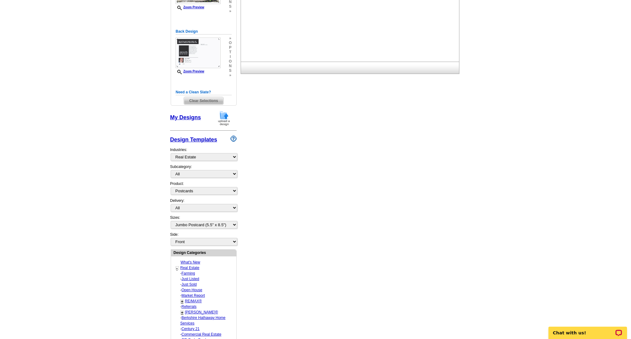
select select "789"
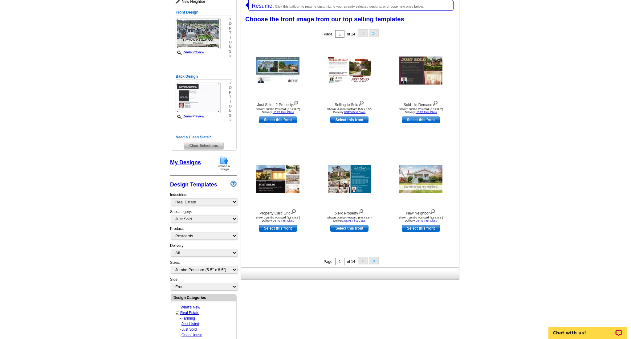
scroll to position [94, 0]
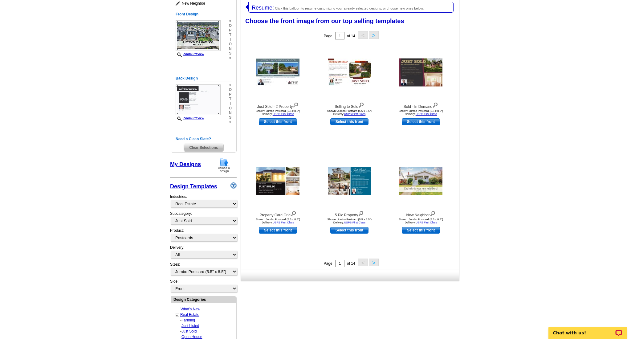
click at [373, 264] on button ">" at bounding box center [374, 263] width 10 height 8
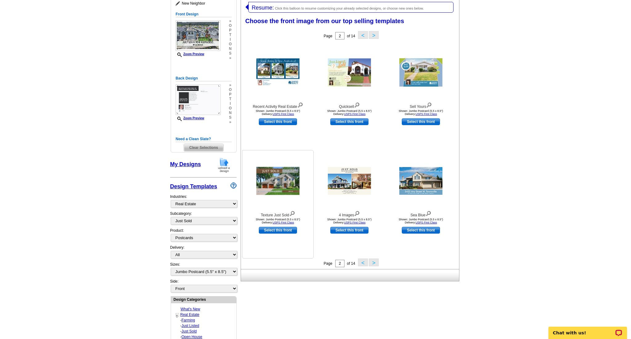
click at [277, 230] on link "Select this front" at bounding box center [278, 230] width 38 height 7
select select "back"
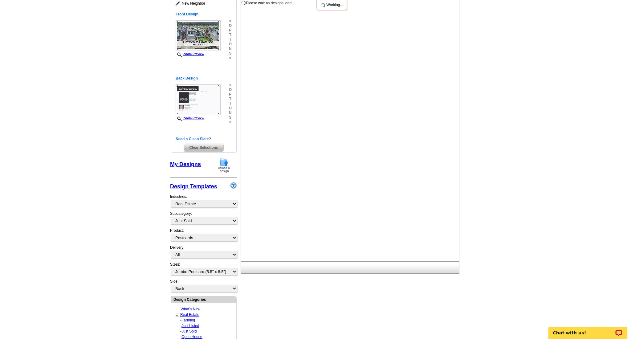
scroll to position [0, 0]
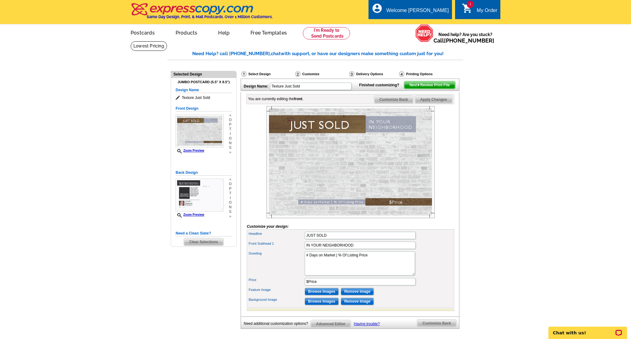
click at [257, 72] on div "Select Design" at bounding box center [268, 75] width 54 height 8
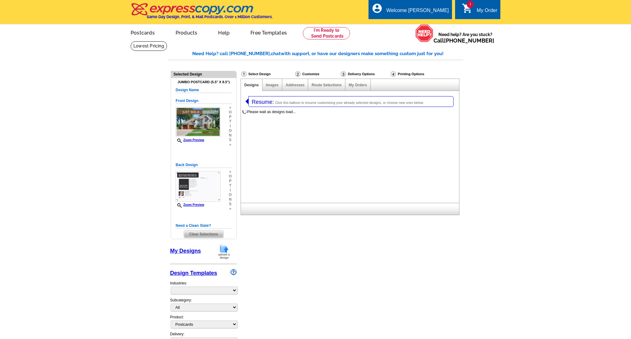
select select "1"
select select "2"
select select "785"
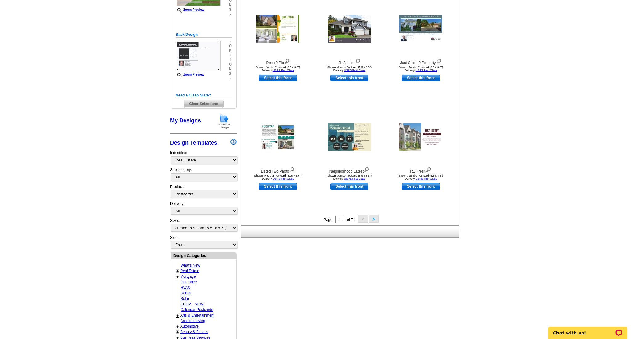
scroll to position [138, 0]
click at [178, 269] on link "+" at bounding box center [177, 271] width 2 height 5
click at [193, 285] on link "Just Sold" at bounding box center [189, 287] width 15 height 4
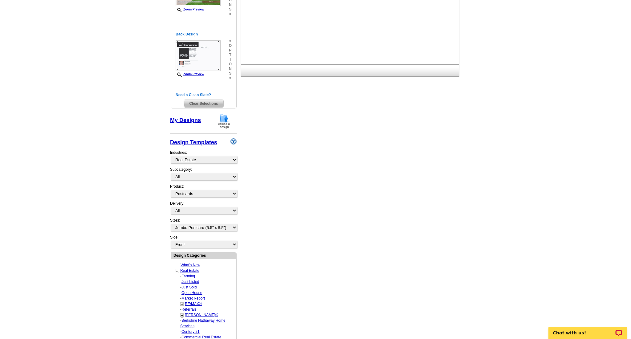
select select "789"
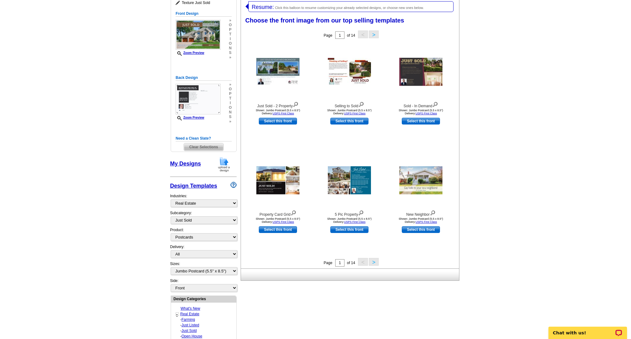
scroll to position [94, 0]
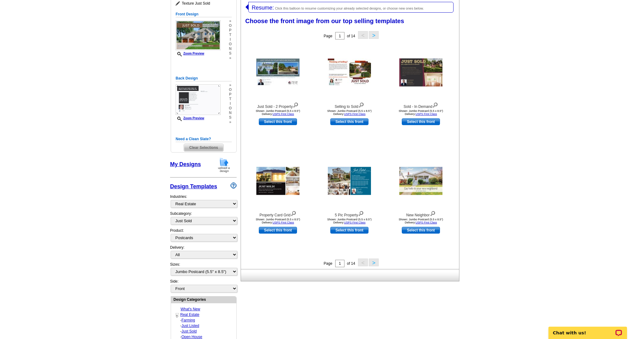
click at [374, 262] on button ">" at bounding box center [374, 263] width 10 height 8
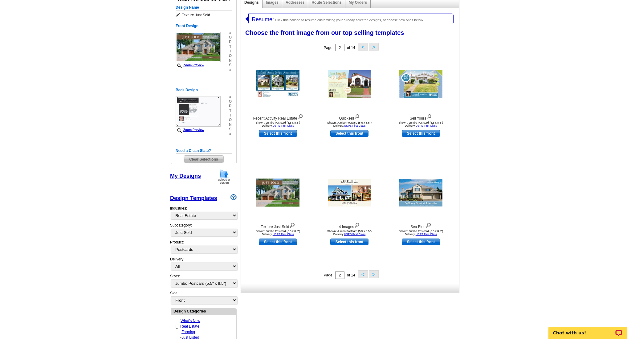
scroll to position [80, 0]
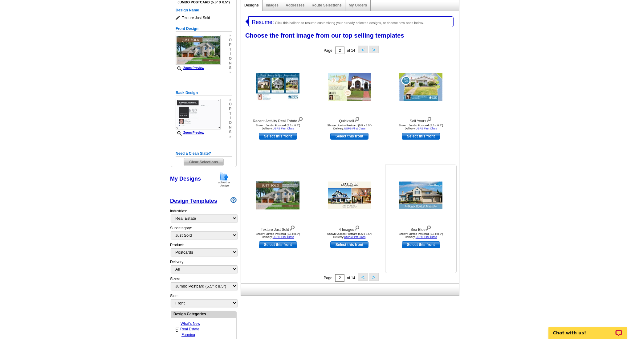
click at [425, 245] on link "Select this front" at bounding box center [421, 244] width 38 height 7
select select "back"
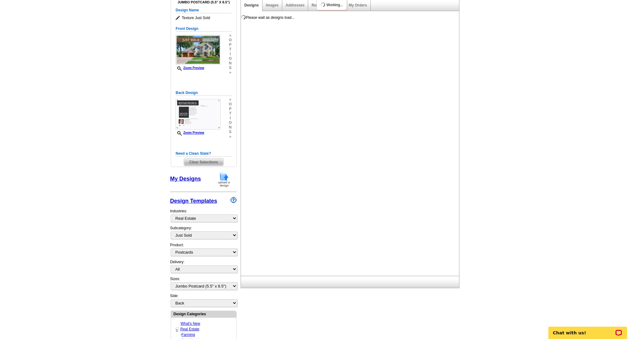
scroll to position [0, 0]
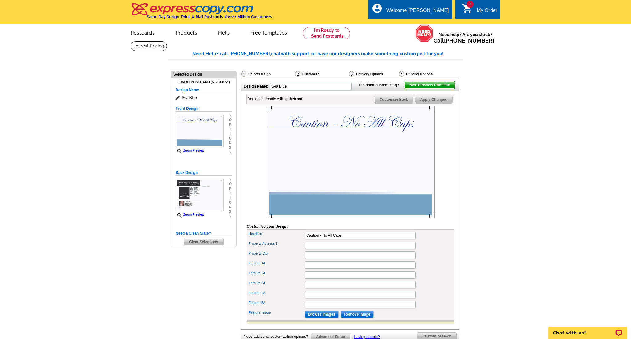
click at [259, 73] on div "Select Design" at bounding box center [268, 75] width 54 height 8
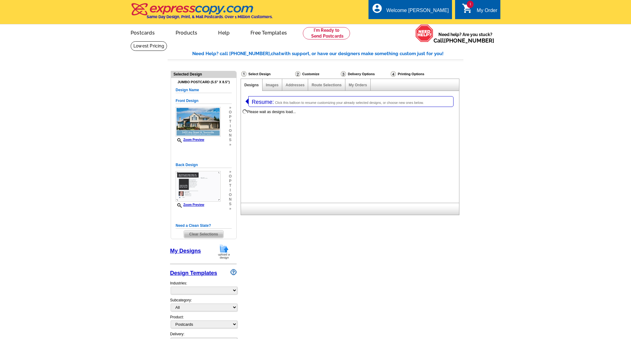
select select "1"
select select "2"
select select "785"
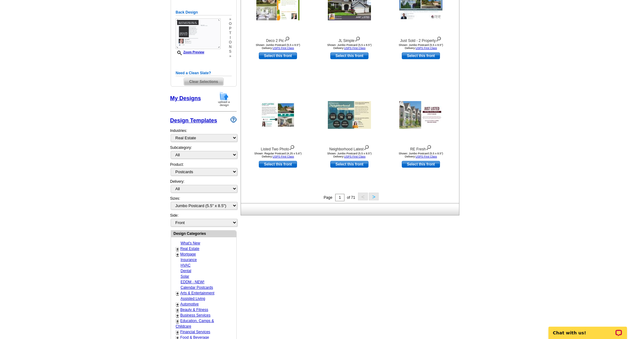
scroll to position [162, 0]
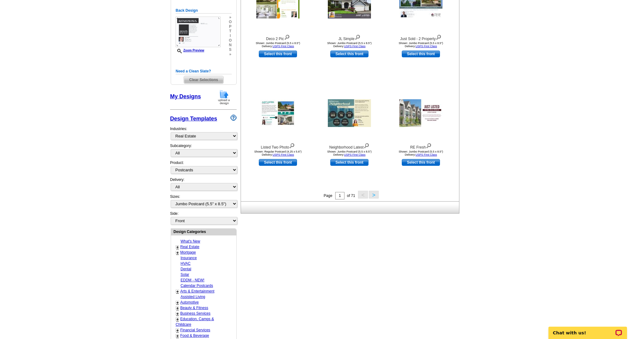
click at [177, 245] on link "+" at bounding box center [177, 247] width 2 height 5
click at [193, 261] on link "Just Sold" at bounding box center [189, 263] width 15 height 4
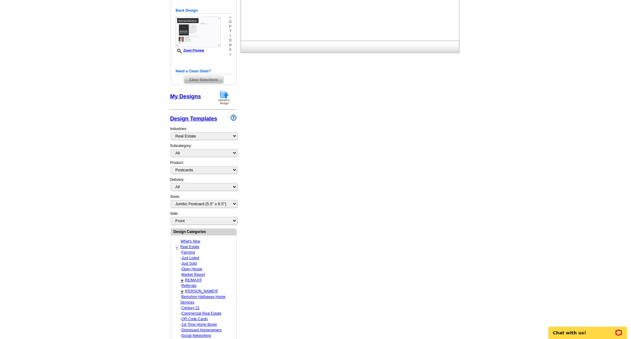
select select "789"
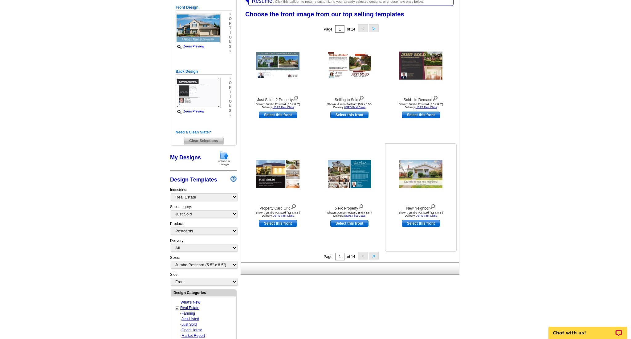
scroll to position [94, 0]
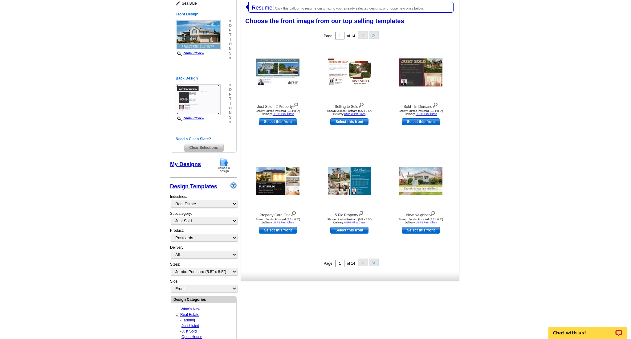
click at [374, 262] on button ">" at bounding box center [374, 263] width 10 height 8
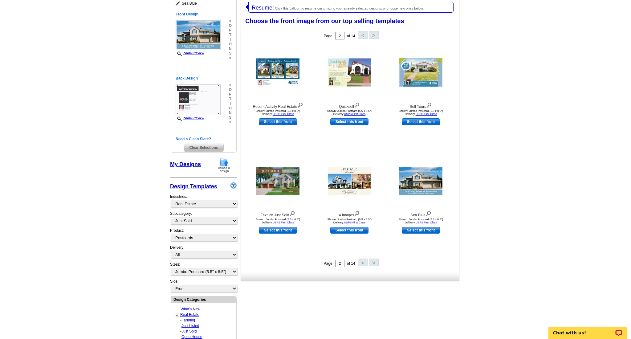
click at [373, 263] on button ">" at bounding box center [374, 263] width 10 height 8
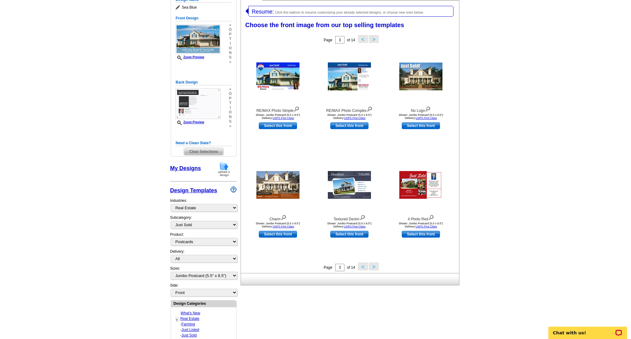
scroll to position [90, 0]
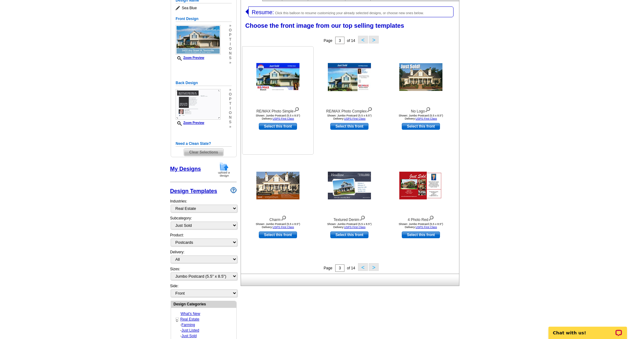
click at [280, 125] on link "Select this front" at bounding box center [278, 126] width 38 height 7
select select "back"
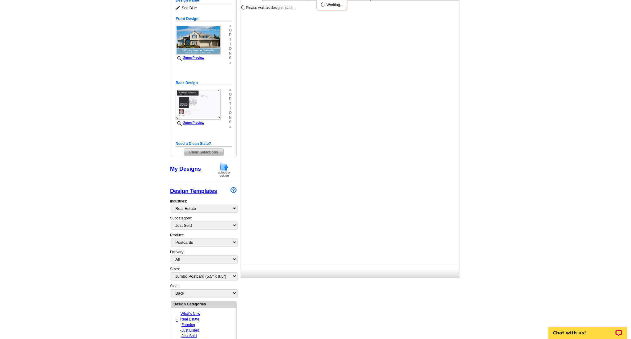
scroll to position [0, 0]
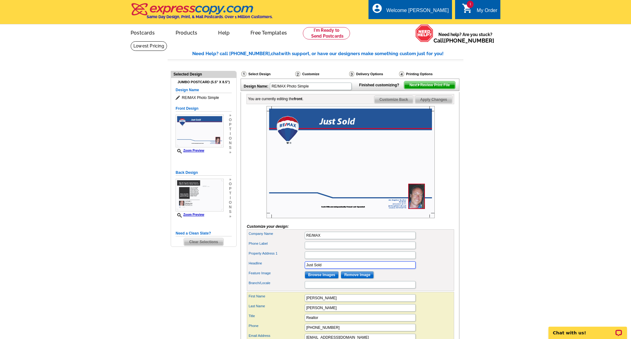
click at [326, 269] on input "Just Sold" at bounding box center [360, 264] width 111 height 7
type input "Just Sold for $1,679,000"
drag, startPoint x: 198, startPoint y: 293, endPoint x: 203, endPoint y: 293, distance: 5.3
click at [198, 293] on div "Need Help? call 800-260-5887, chat with support, or have our designers make som…" at bounding box center [316, 233] width 296 height 367
type input "207 Marvilla Circle, Pacifica"
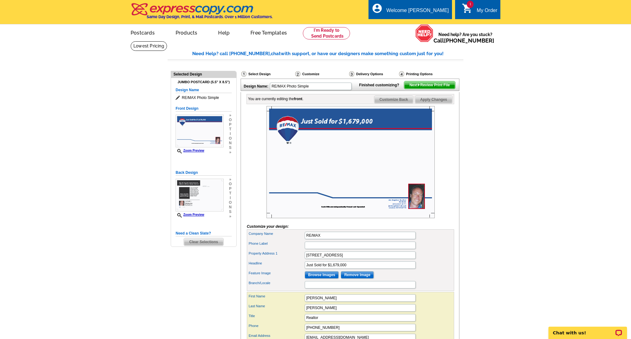
click at [167, 274] on main "Need Help? call 800-260-5887, chat with support, or have our designers make som…" at bounding box center [315, 232] width 631 height 382
click at [412, 249] on input "Phone Label" at bounding box center [360, 245] width 111 height 7
click at [311, 249] on input "4158378171" at bounding box center [360, 245] width 111 height 7
click at [312, 249] on input "4158378171" at bounding box center [360, 245] width 111 height 7
click at [305, 249] on input "415)8378171" at bounding box center [360, 245] width 111 height 7
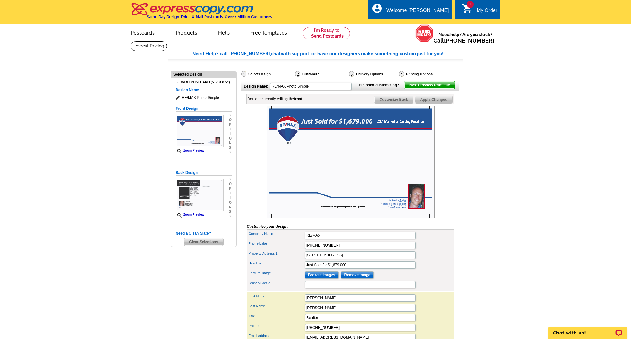
scroll to position [0, 0]
click at [315, 249] on input "(415)8378171" at bounding box center [360, 244] width 111 height 7
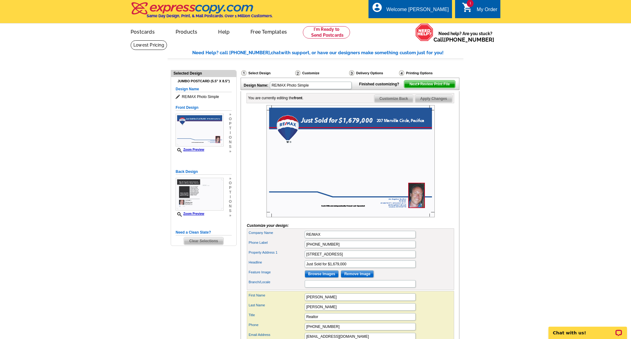
click at [322, 248] on input "(415) 8378171" at bounding box center [360, 244] width 111 height 7
type input "(415) 837-8171"
click at [186, 265] on div "Need Help? call 800-260-5887, chat with support, or have our designers make som…" at bounding box center [316, 232] width 296 height 367
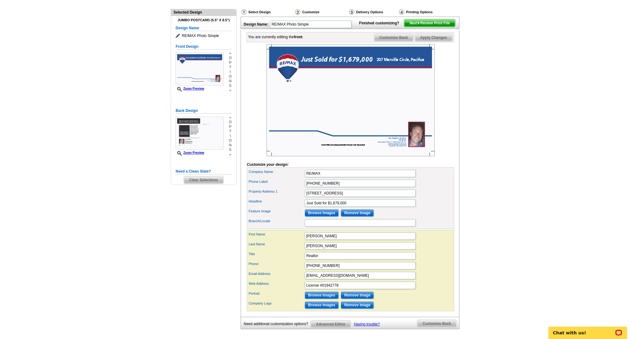
scroll to position [64, 0]
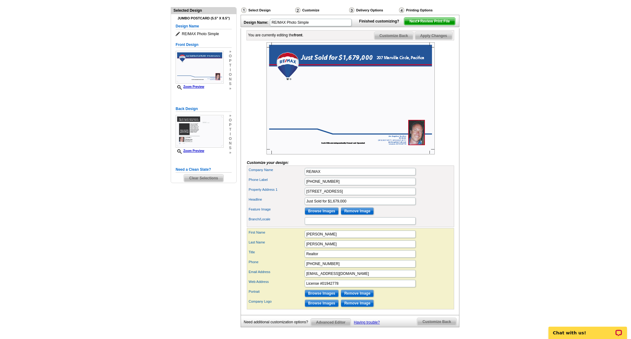
click at [325, 215] on input "Browse Images" at bounding box center [322, 210] width 34 height 7
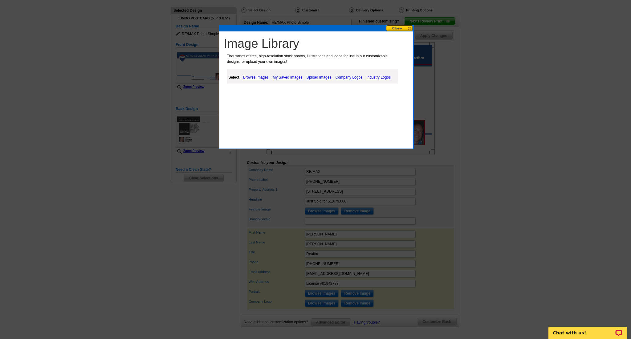
click at [320, 77] on link "Upload Images" at bounding box center [319, 77] width 28 height 7
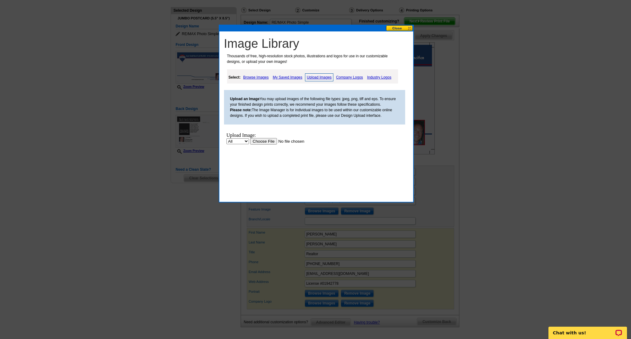
scroll to position [0, 0]
click at [269, 142] on input "file" at bounding box center [289, 141] width 78 height 6
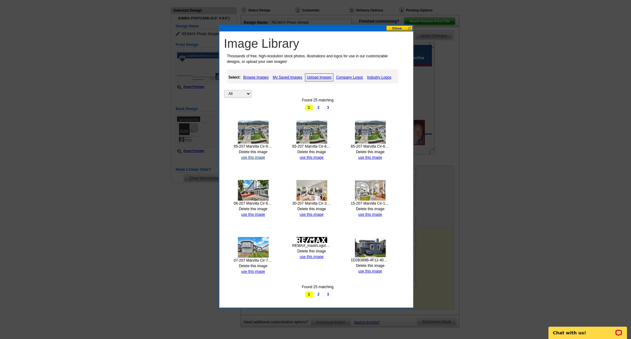
click at [250, 156] on link "use this image" at bounding box center [253, 157] width 24 height 4
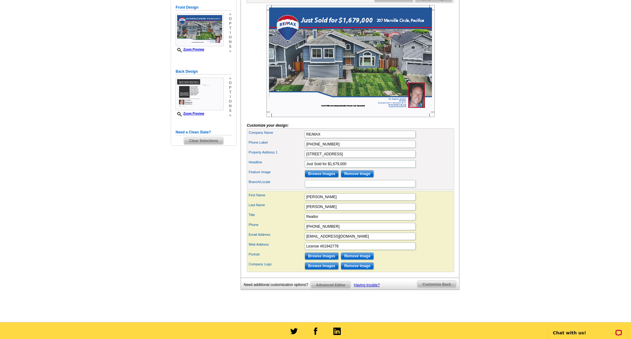
scroll to position [103, 0]
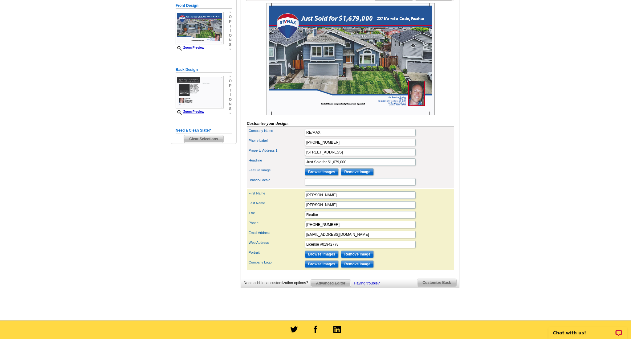
click at [444, 286] on span "Customize Back" at bounding box center [436, 282] width 39 height 7
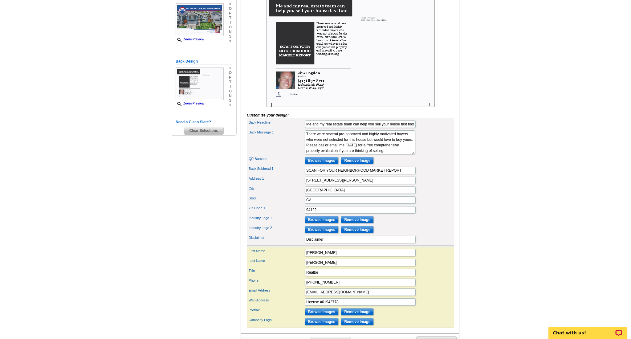
scroll to position [95, 0]
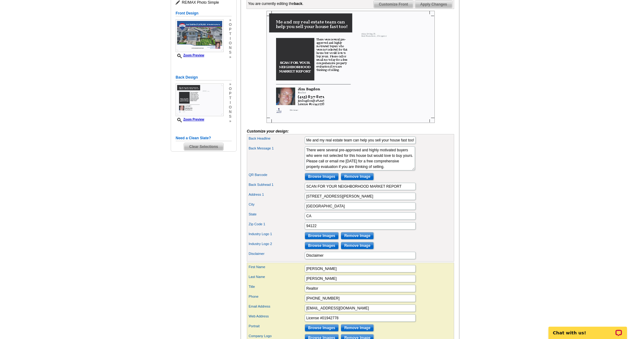
click at [329, 180] on input "Browse Images" at bounding box center [322, 176] width 34 height 7
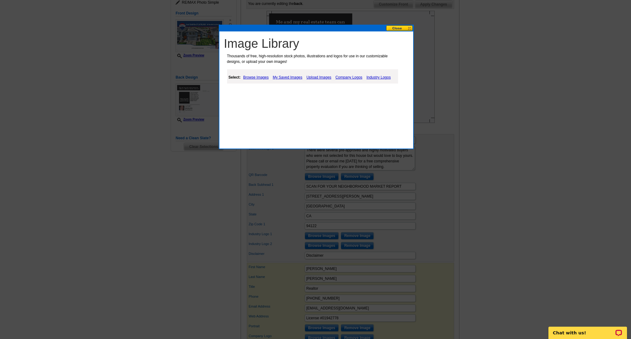
click at [343, 76] on link "Company Logos" at bounding box center [349, 77] width 30 height 7
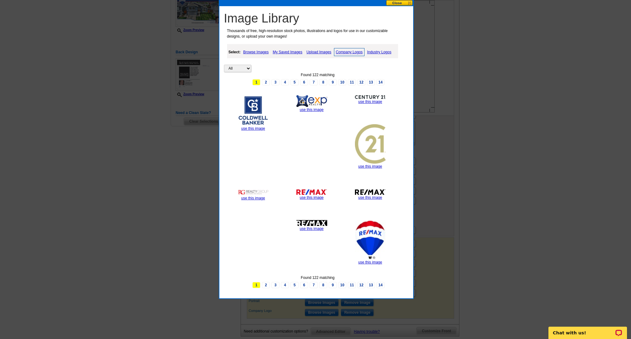
scroll to position [121, 0]
click at [311, 196] on link "use this image" at bounding box center [312, 197] width 24 height 4
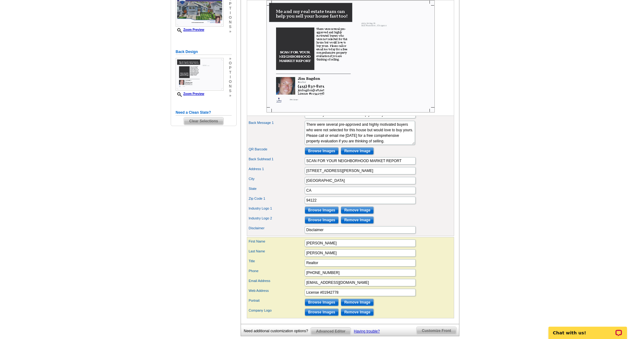
scroll to position [0, 0]
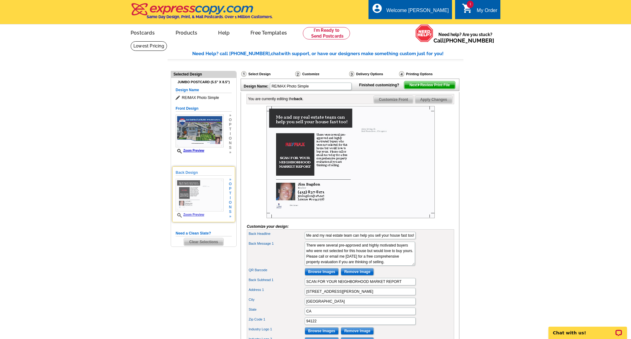
click at [231, 216] on span "»" at bounding box center [230, 216] width 3 height 5
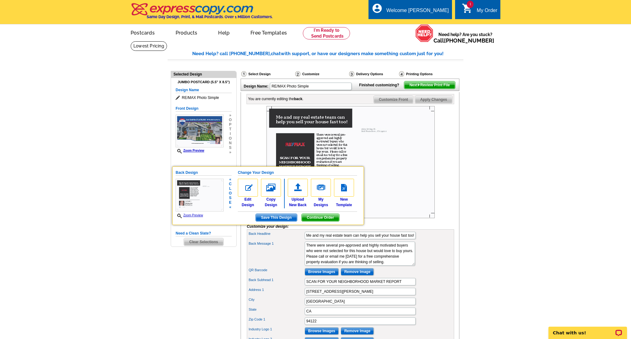
click at [112, 197] on main "Need Help? call 800-260-5887, chat with support, or have our designers make som…" at bounding box center [315, 265] width 631 height 448
click at [133, 177] on main "Need Help? call 800-260-5887, chat with support, or have our designers make som…" at bounding box center [315, 265] width 631 height 448
click at [151, 213] on main "Need Help? call 800-260-5887, chat with support, or have our designers make som…" at bounding box center [315, 265] width 631 height 448
click at [242, 166] on div "You are currently editing the back . Customize Front Customize Back Apply Chang…" at bounding box center [350, 268] width 219 height 353
click at [283, 217] on span "Save This Design" at bounding box center [276, 217] width 41 height 7
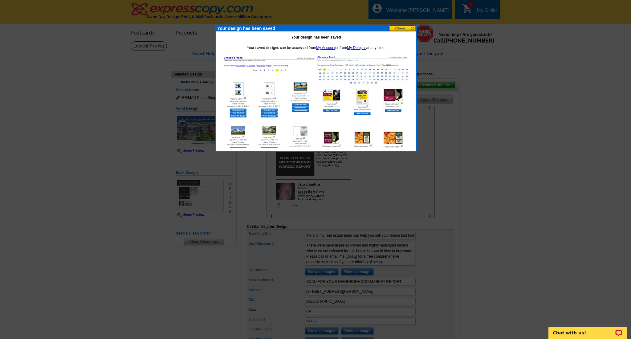
click at [398, 29] on button at bounding box center [402, 28] width 27 height 6
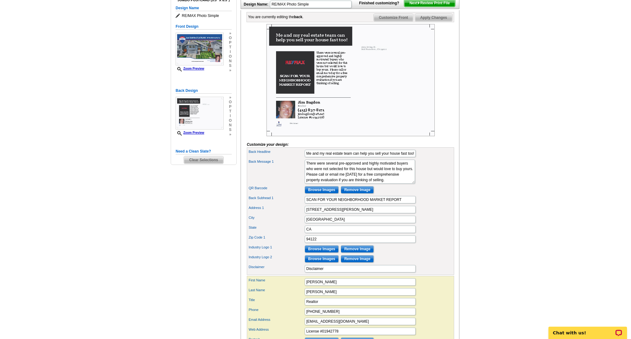
scroll to position [82, 0]
click at [328, 194] on input "Browse Images" at bounding box center [322, 189] width 34 height 7
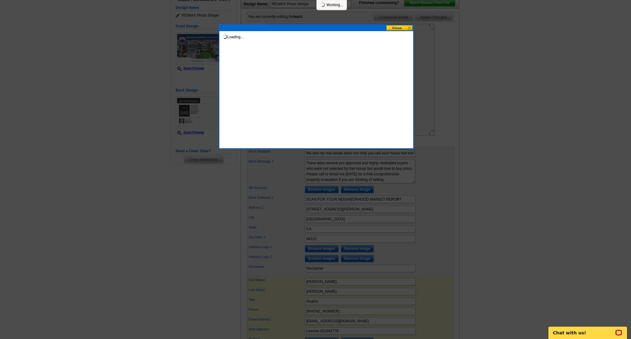
scroll to position [82, 0]
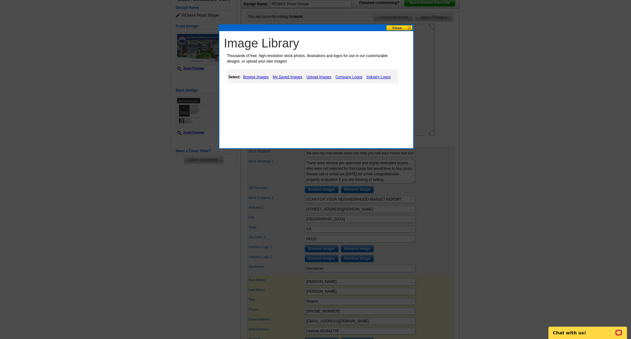
click at [347, 76] on link "Company Logos" at bounding box center [349, 76] width 30 height 7
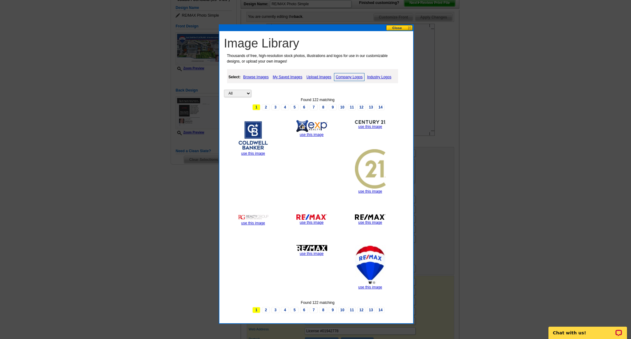
click at [396, 27] on button at bounding box center [399, 28] width 27 height 6
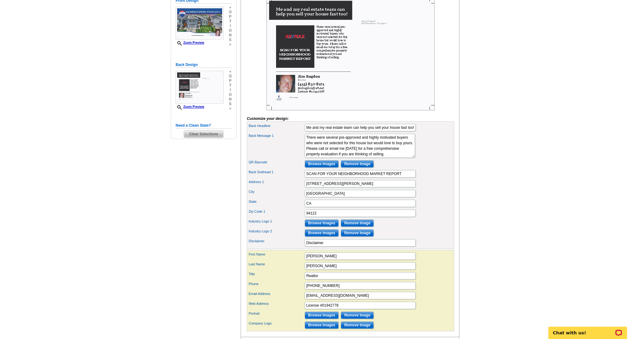
scroll to position [108, 0]
click at [353, 227] on input "Remove Image" at bounding box center [357, 222] width 33 height 7
click at [350, 227] on input "Remove Image" at bounding box center [357, 222] width 33 height 7
click at [350, 236] on input "Remove Image" at bounding box center [357, 232] width 33 height 7
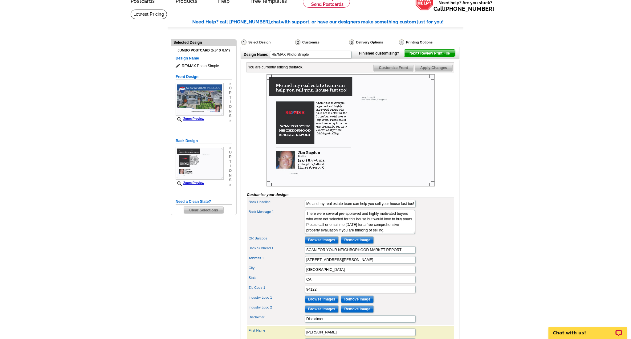
scroll to position [31, 0]
click at [438, 57] on span "Next Review Print File" at bounding box center [429, 53] width 51 height 7
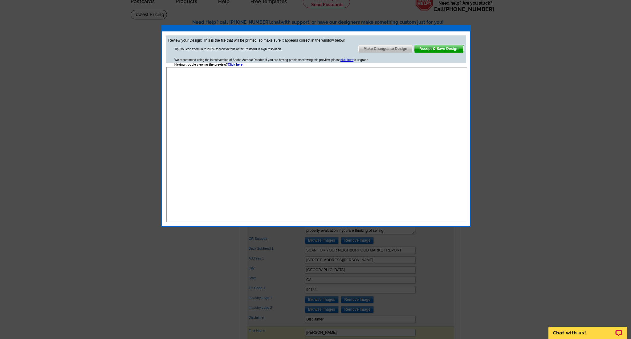
click at [378, 47] on span "Make Changes to Design" at bounding box center [386, 48] width 54 height 7
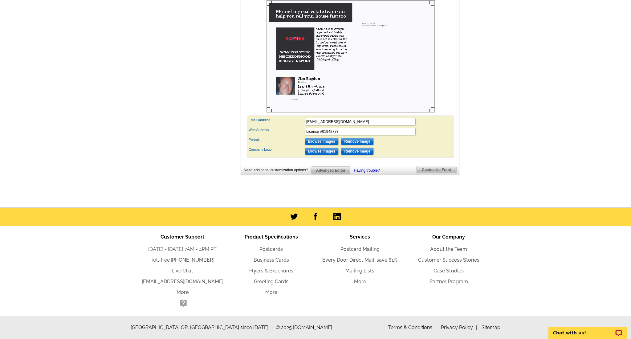
scroll to position [293, 0]
click at [439, 170] on span "Customize Front" at bounding box center [437, 169] width 40 height 7
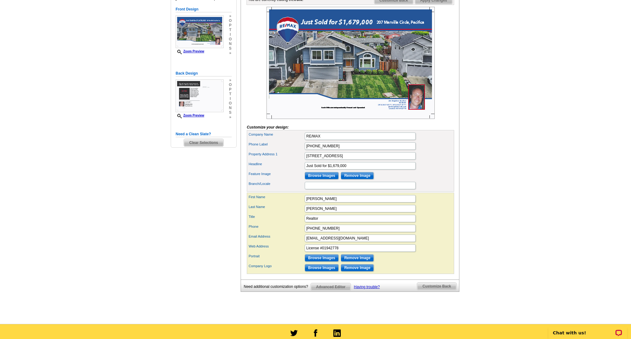
scroll to position [99, 0]
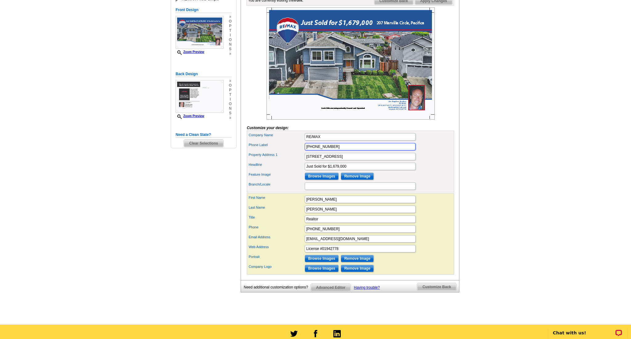
drag, startPoint x: 336, startPoint y: 156, endPoint x: 288, endPoint y: 155, distance: 47.8
click at [288, 152] on div "Phone Label (415) 837-8171" at bounding box center [350, 147] width 205 height 10
click at [411, 314] on div "Need Help? call 800-260-5887, chat with support, or have our designers make som…" at bounding box center [316, 135] width 296 height 367
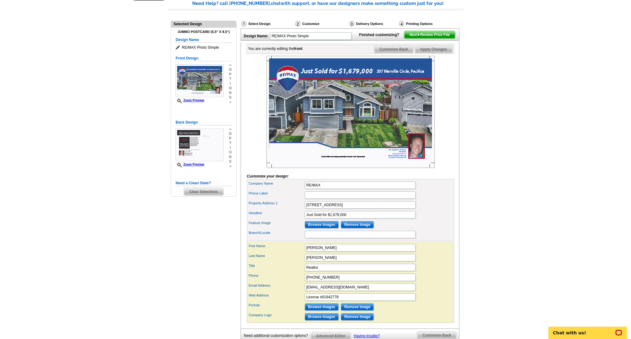
scroll to position [50, 0]
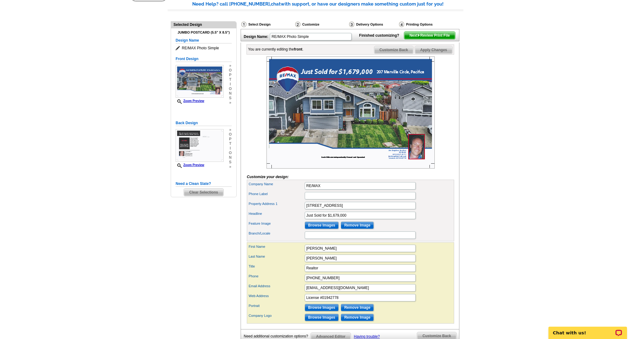
click at [437, 39] on span "Next Review Print File" at bounding box center [429, 35] width 51 height 7
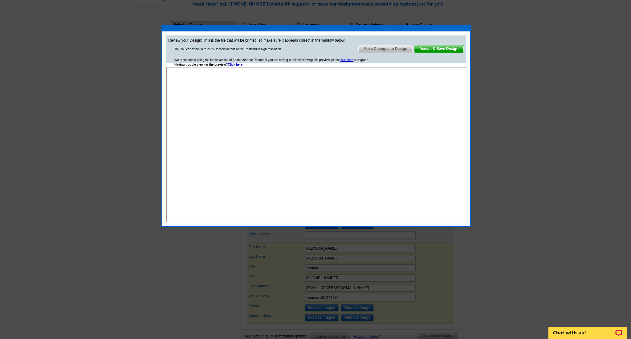
click at [439, 49] on span "Accept & Save Design" at bounding box center [439, 48] width 50 height 7
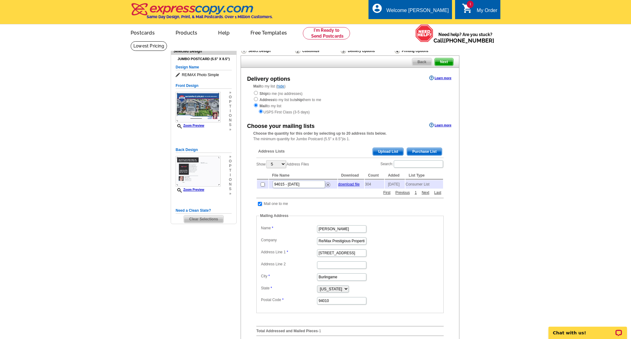
click at [260, 109] on input "radio" at bounding box center [261, 111] width 4 height 4
click at [261, 110] on input "radio" at bounding box center [261, 111] width 4 height 4
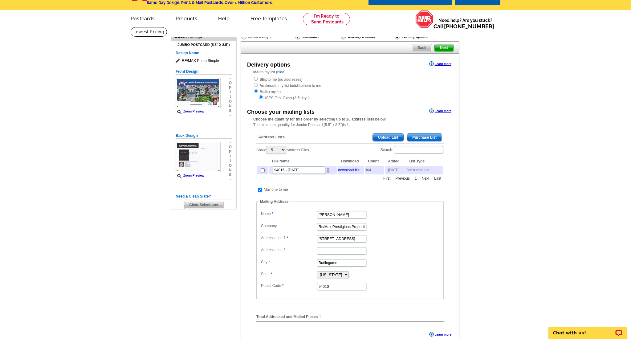
scroll to position [10, 0]
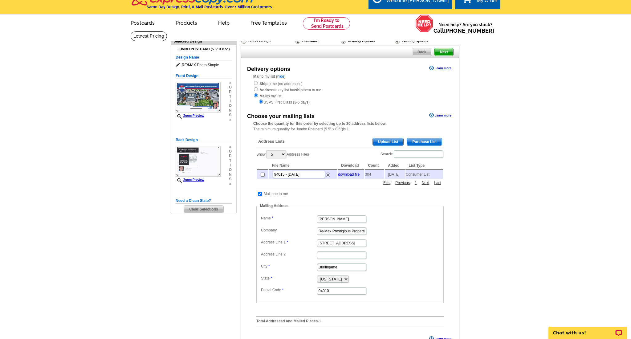
click at [355, 42] on div "Delivery Options" at bounding box center [367, 42] width 54 height 8
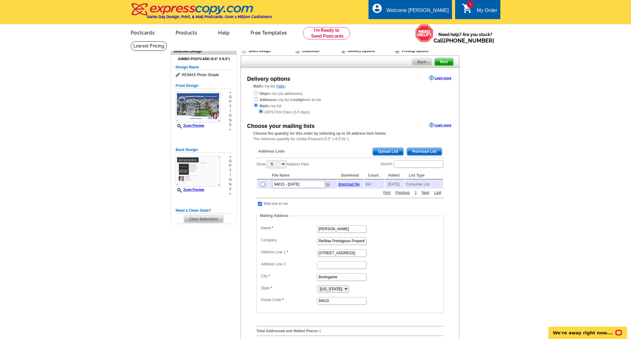
click at [445, 78] on link "Learn more" at bounding box center [440, 78] width 22 height 5
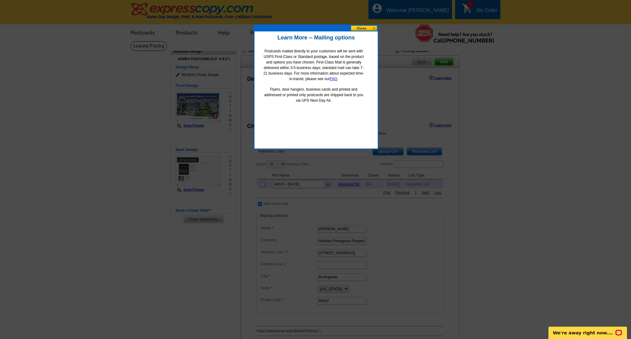
click at [359, 27] on button at bounding box center [364, 28] width 27 height 6
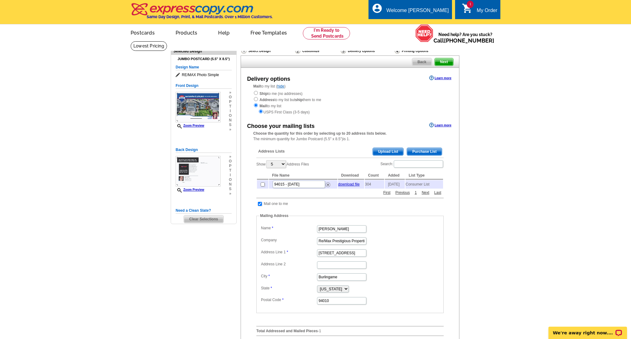
click at [256, 99] on input "radio" at bounding box center [256, 99] width 4 height 4
radio input "true"
click at [260, 110] on input "radio" at bounding box center [261, 111] width 4 height 4
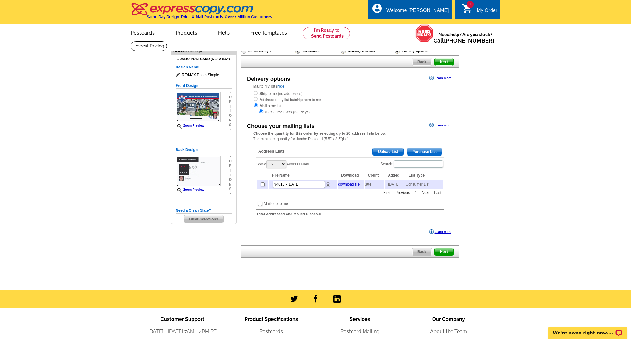
click at [261, 110] on input "radio" at bounding box center [261, 111] width 4 height 4
click at [424, 149] on span "Purchase List" at bounding box center [424, 151] width 35 height 7
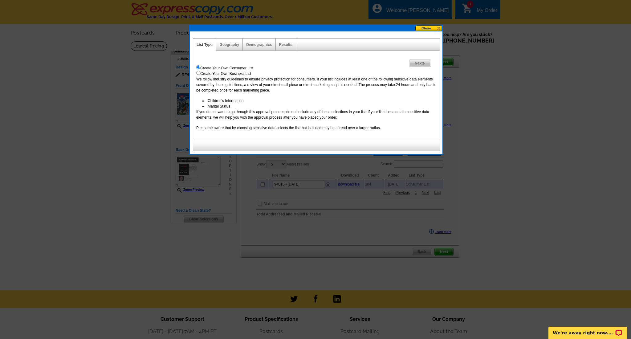
click at [428, 26] on button at bounding box center [429, 28] width 27 height 6
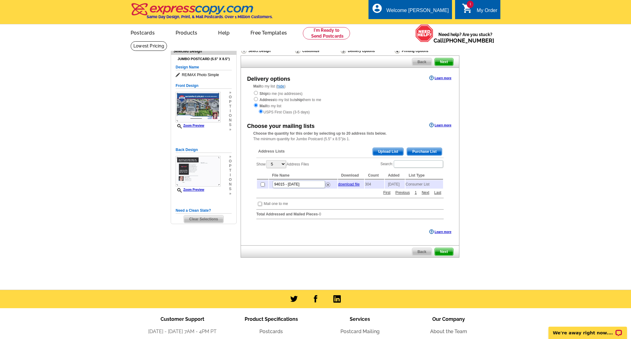
click at [389, 149] on span "Upload List" at bounding box center [388, 151] width 31 height 7
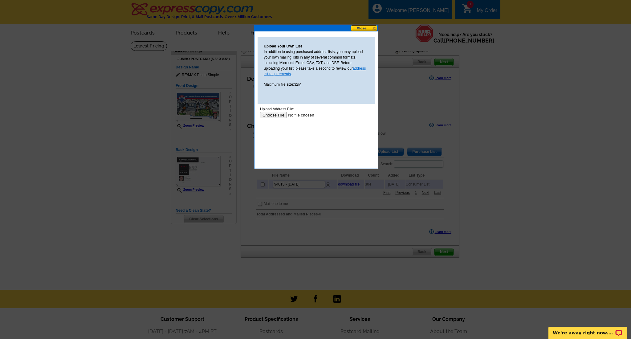
click at [359, 68] on link "address list requirements" at bounding box center [315, 71] width 102 height 10
click at [366, 29] on button at bounding box center [364, 28] width 27 height 6
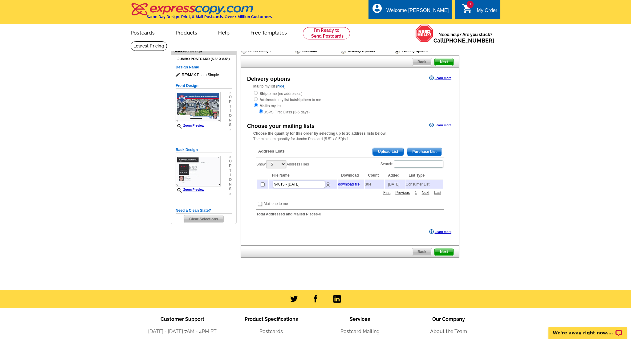
click at [445, 251] on span "Next" at bounding box center [444, 251] width 18 height 7
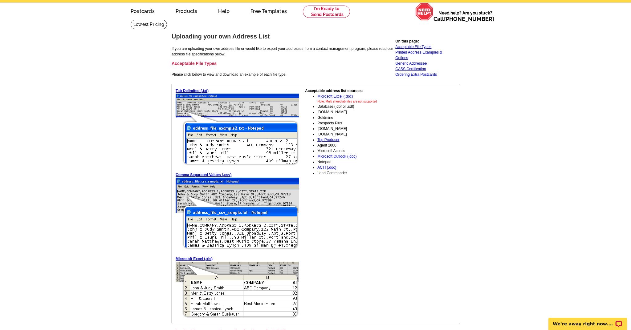
scroll to position [25, 0]
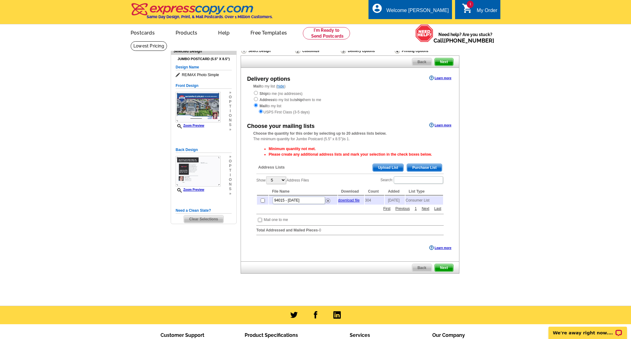
click at [255, 98] on input "radio" at bounding box center [256, 99] width 4 height 4
radio input "true"
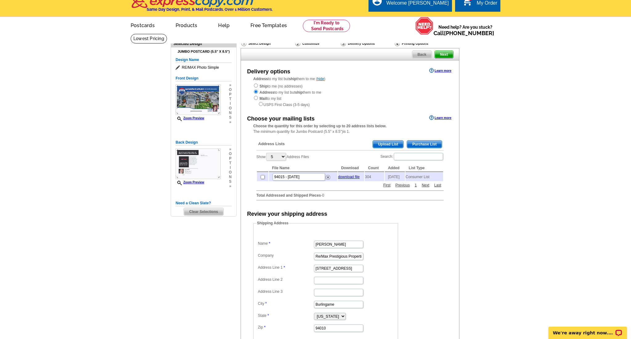
scroll to position [7, 0]
click at [256, 85] on input "radio" at bounding box center [256, 86] width 4 height 4
radio input "true"
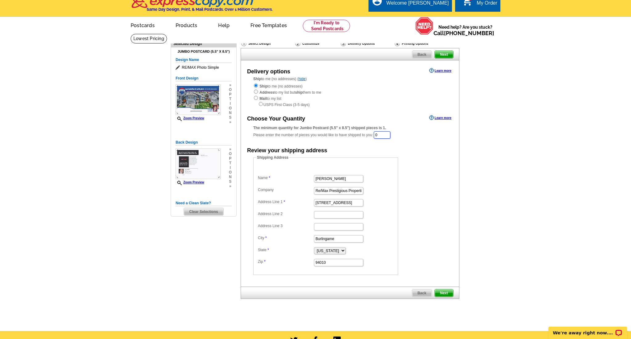
drag, startPoint x: 387, startPoint y: 132, endPoint x: 364, endPoint y: 132, distance: 22.8
click at [364, 132] on div "The minimum quantity for Jumbo Postcard (5.5" x 8.5") shipped pieces is 1. Plea…" at bounding box center [350, 132] width 194 height 14
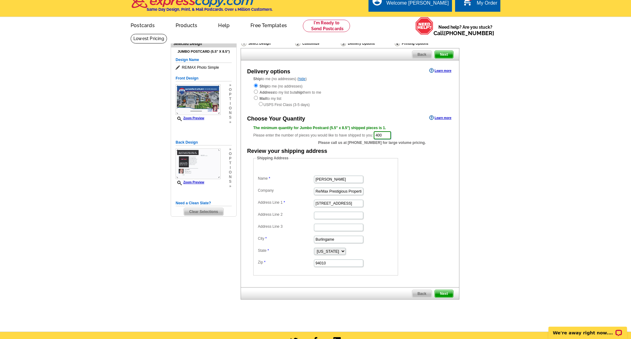
type input "400"
click at [409, 162] on dd "Shipping Address Name Jim Bagdon Company Re/Max Prestigious Properties Address …" at bounding box center [335, 215] width 164 height 120
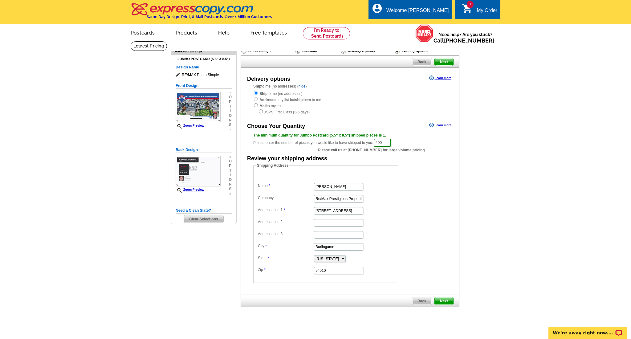
scroll to position [0, 0]
click at [445, 298] on span "Next" at bounding box center [444, 301] width 18 height 7
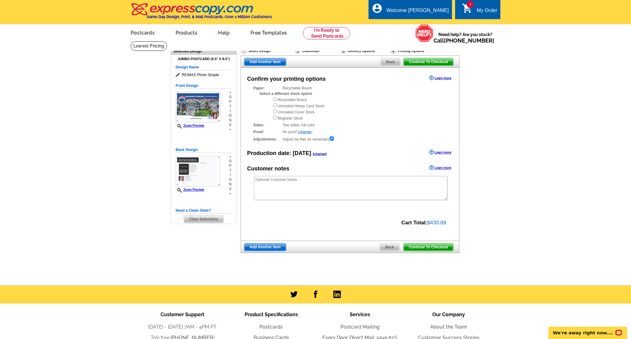
click at [445, 78] on link "Learn more" at bounding box center [440, 78] width 22 height 5
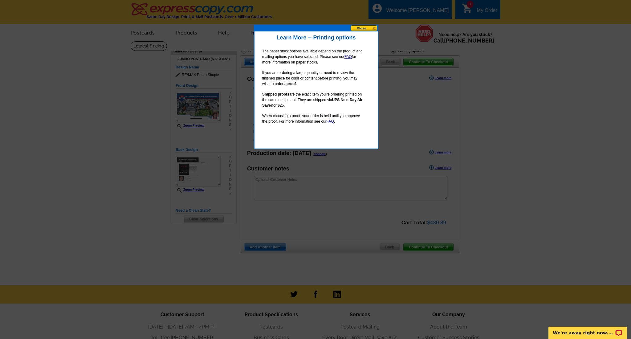
click at [356, 28] on button at bounding box center [364, 28] width 27 height 6
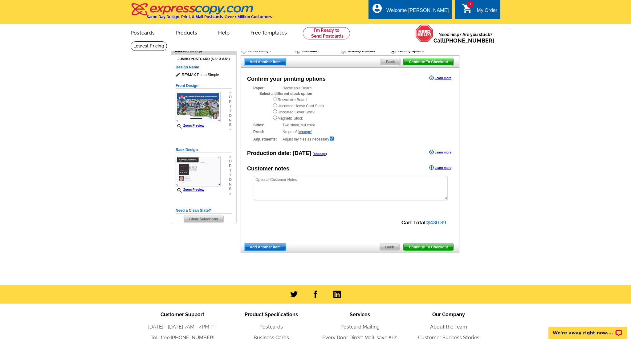
click at [392, 60] on span "Back" at bounding box center [390, 61] width 19 height 7
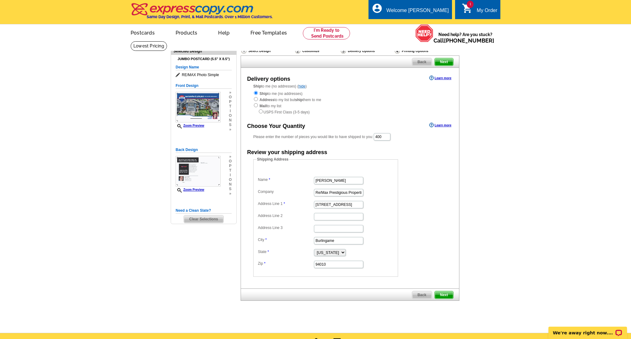
click at [420, 60] on span "Back" at bounding box center [421, 61] width 19 height 7
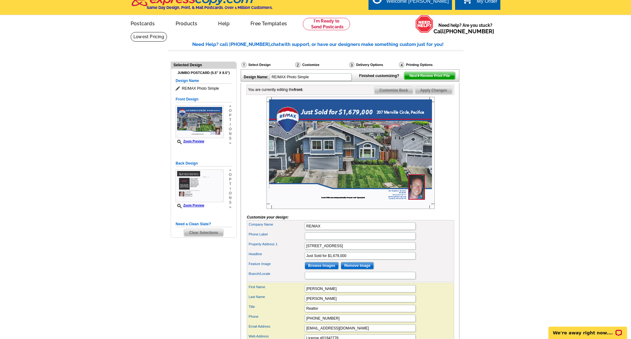
scroll to position [7, 0]
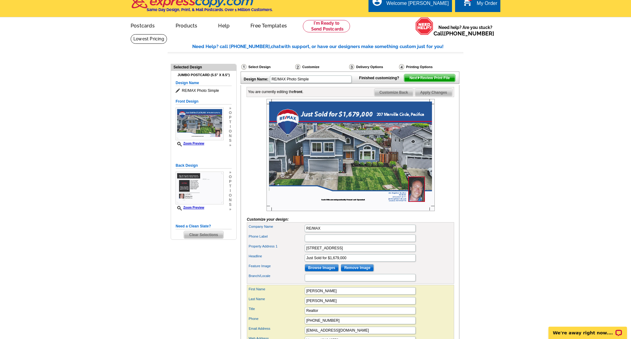
click at [140, 146] on main "Need Help? call [PHONE_NUMBER], chat with support, or have our designers make s…" at bounding box center [315, 225] width 631 height 382
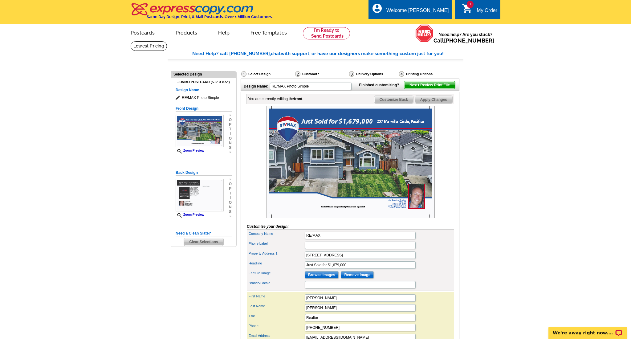
scroll to position [0, 0]
click at [479, 10] on div "My Order" at bounding box center [487, 12] width 21 height 9
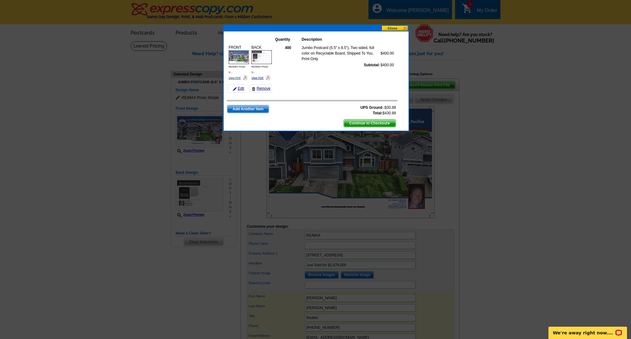
click at [233, 79] on link "View PDF" at bounding box center [235, 77] width 12 height 3
drag, startPoint x: 259, startPoint y: 78, endPoint x: 259, endPoint y: 70, distance: 8.6
click at [259, 78] on link "View PDF" at bounding box center [258, 77] width 12 height 3
click at [400, 27] on button at bounding box center [395, 28] width 27 height 6
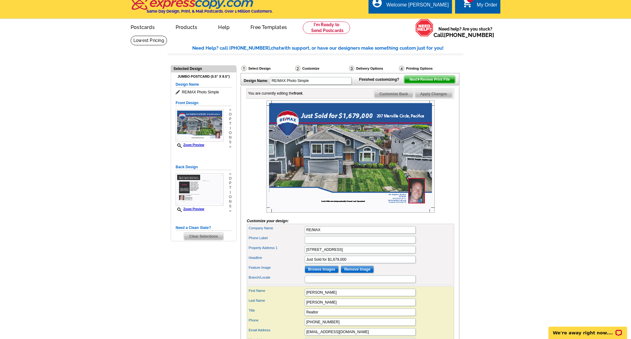
scroll to position [6, 0]
